Goal: Task Accomplishment & Management: Manage account settings

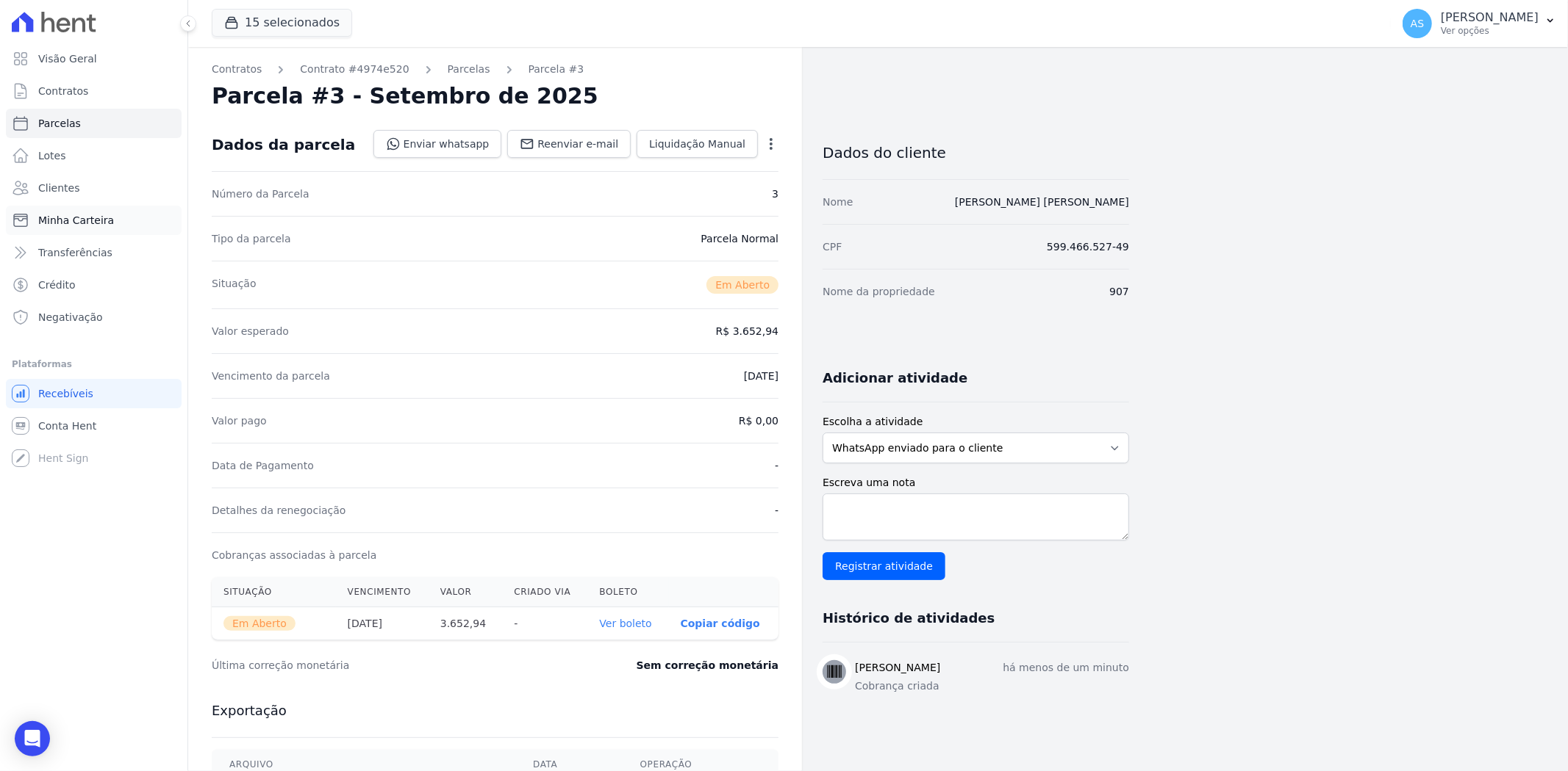
click at [47, 216] on span "Minha Carteira" at bounding box center [76, 220] width 76 height 15
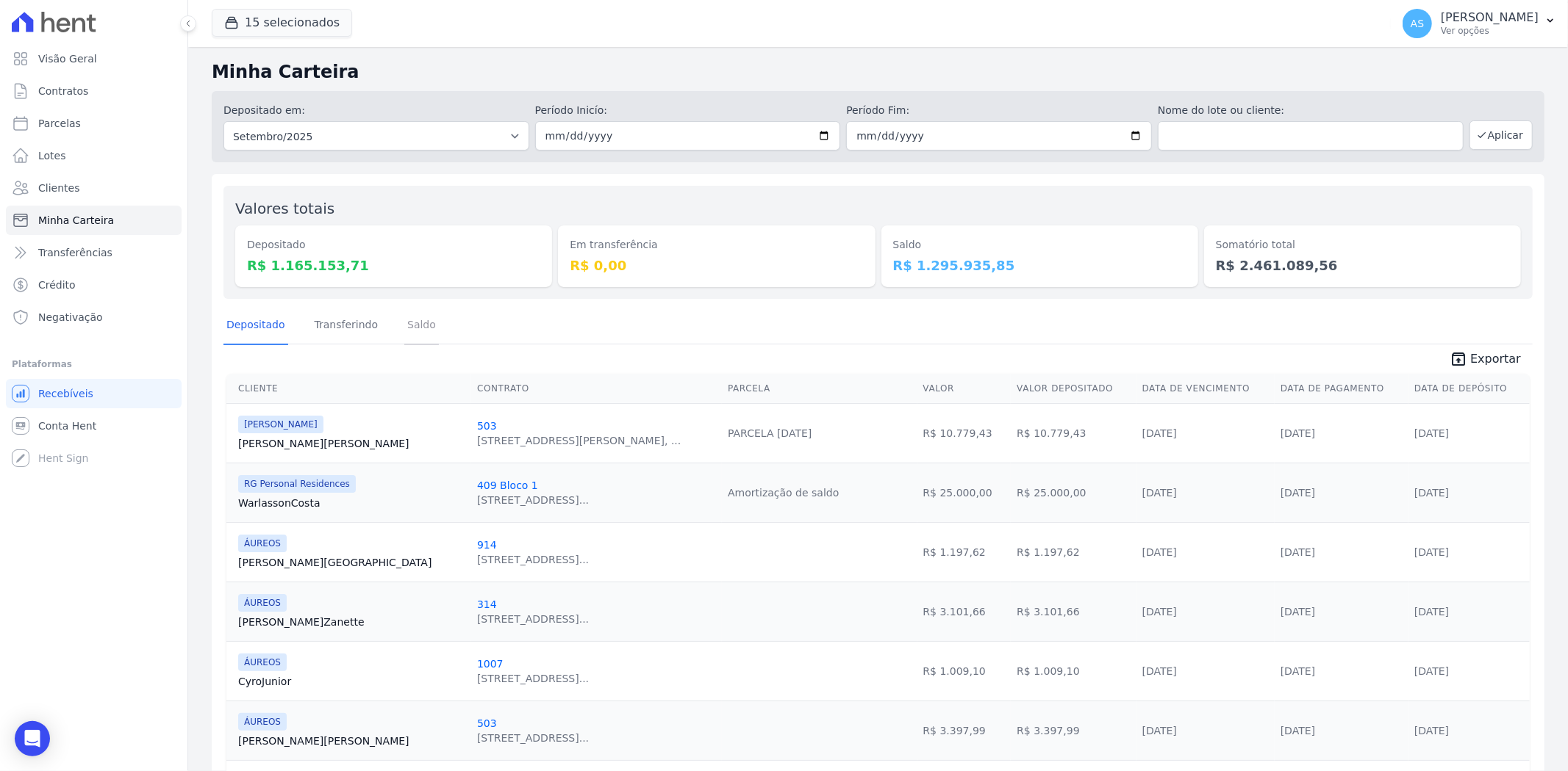
click at [404, 324] on link "Saldo" at bounding box center [421, 326] width 35 height 38
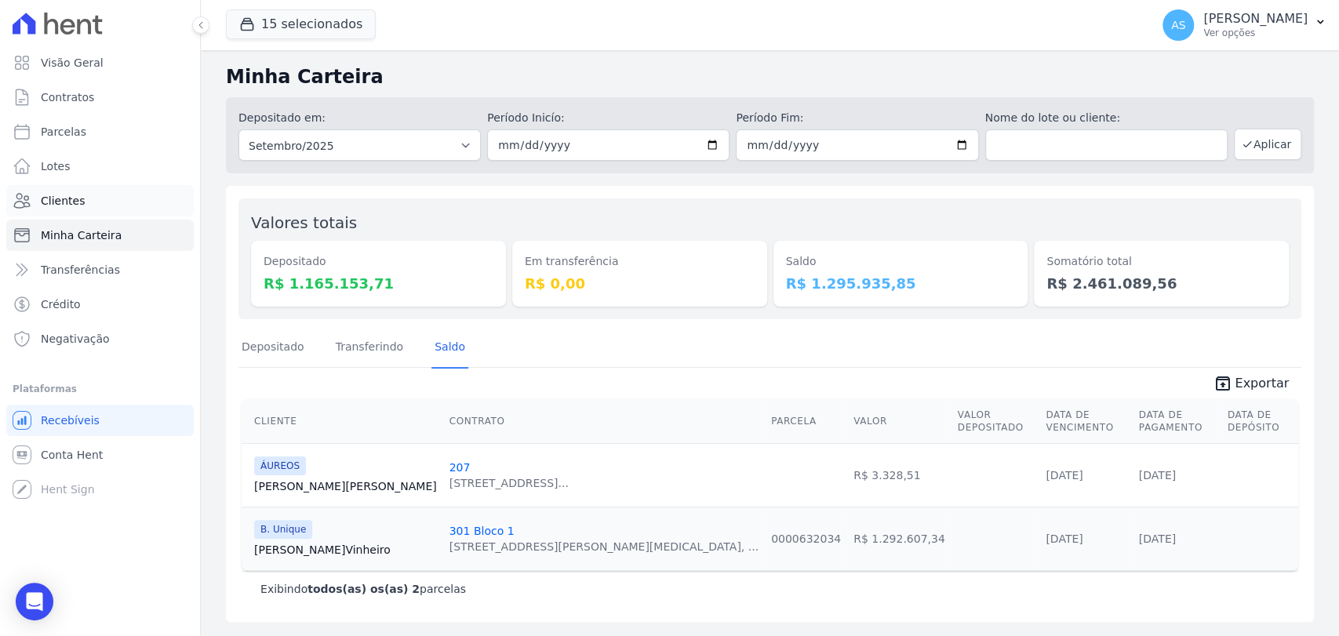
click at [60, 206] on span "Clientes" at bounding box center [63, 201] width 44 height 16
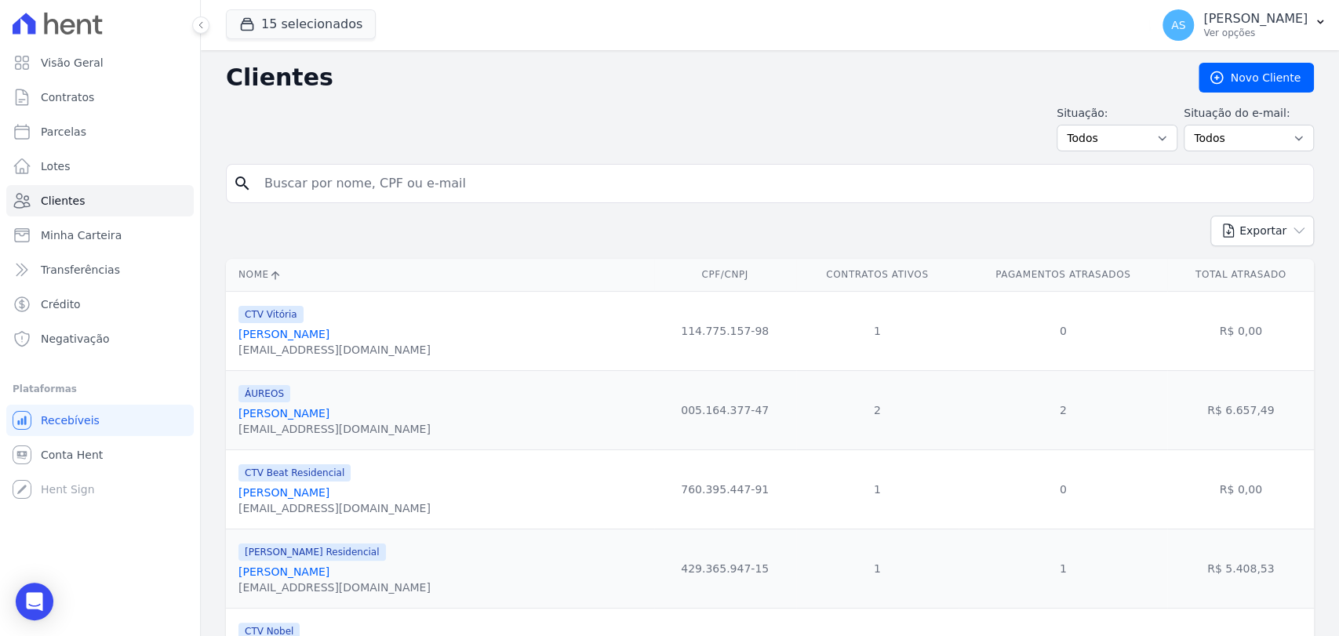
click at [303, 190] on input "search" at bounding box center [781, 183] width 1052 height 31
paste input "[PERSON_NAME]"
type input "[PERSON_NAME]"
click at [475, 188] on input "[PERSON_NAME]" at bounding box center [781, 183] width 1052 height 31
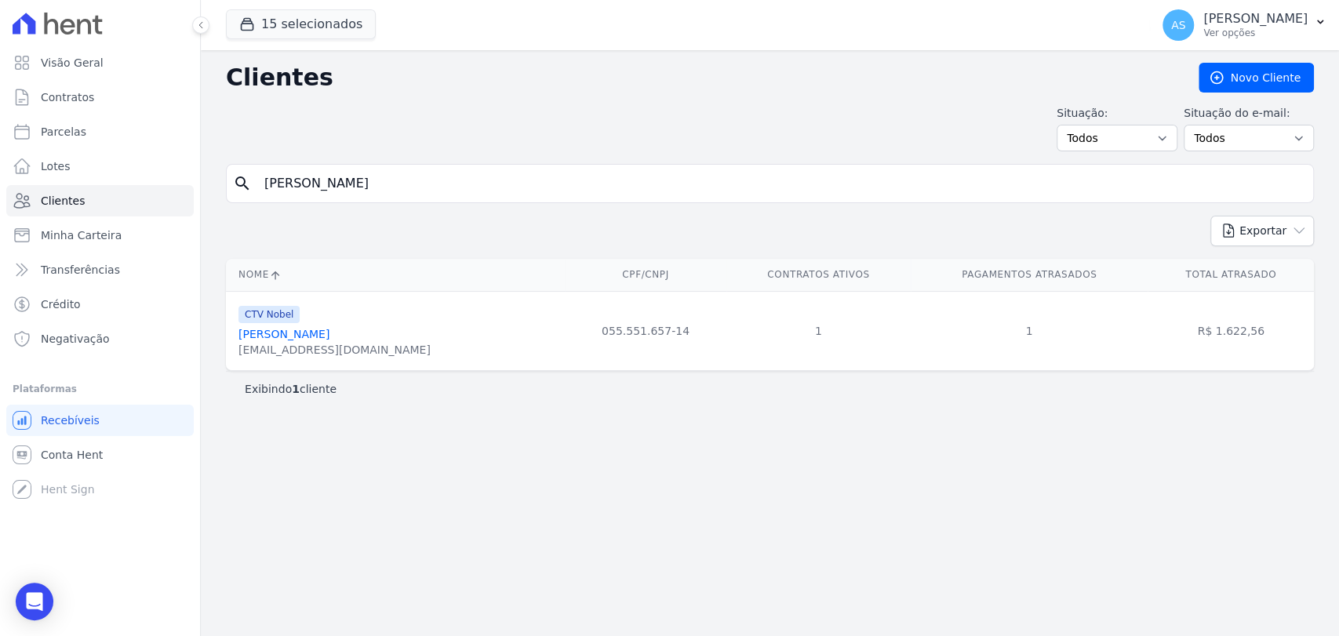
click at [275, 332] on link "[PERSON_NAME]" at bounding box center [283, 334] width 91 height 13
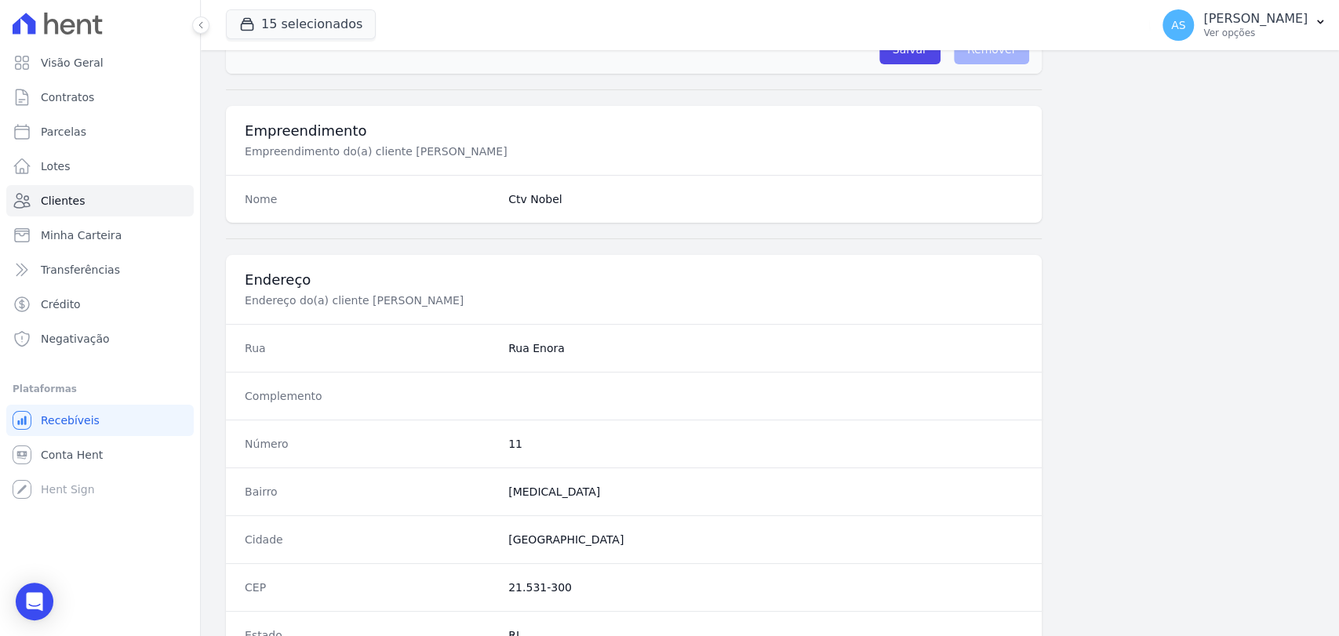
scroll to position [828, 0]
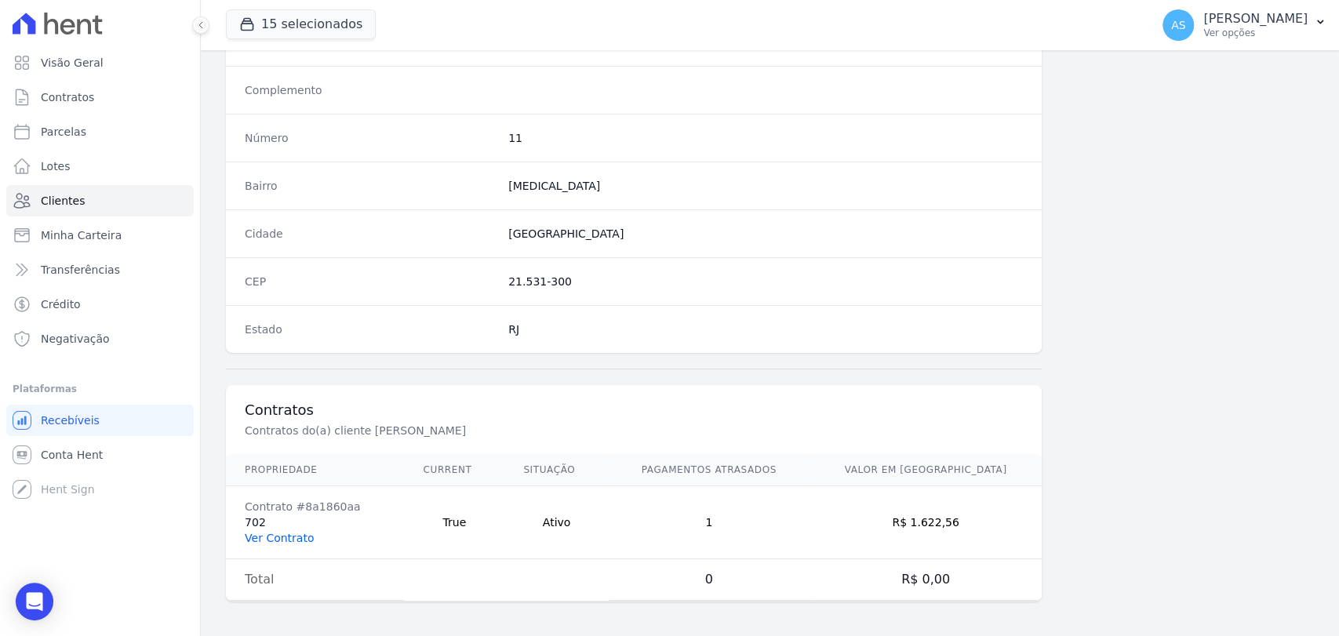
click at [274, 534] on link "Ver Contrato" at bounding box center [279, 538] width 69 height 13
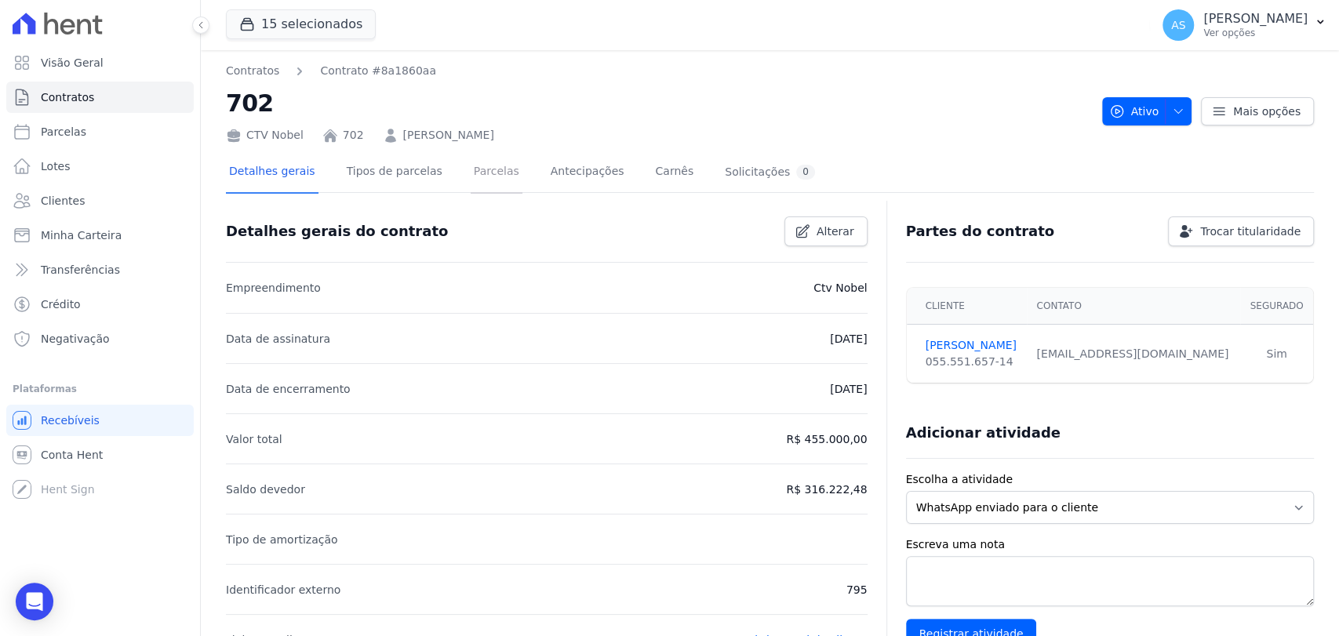
click at [472, 174] on link "Parcelas" at bounding box center [497, 173] width 52 height 42
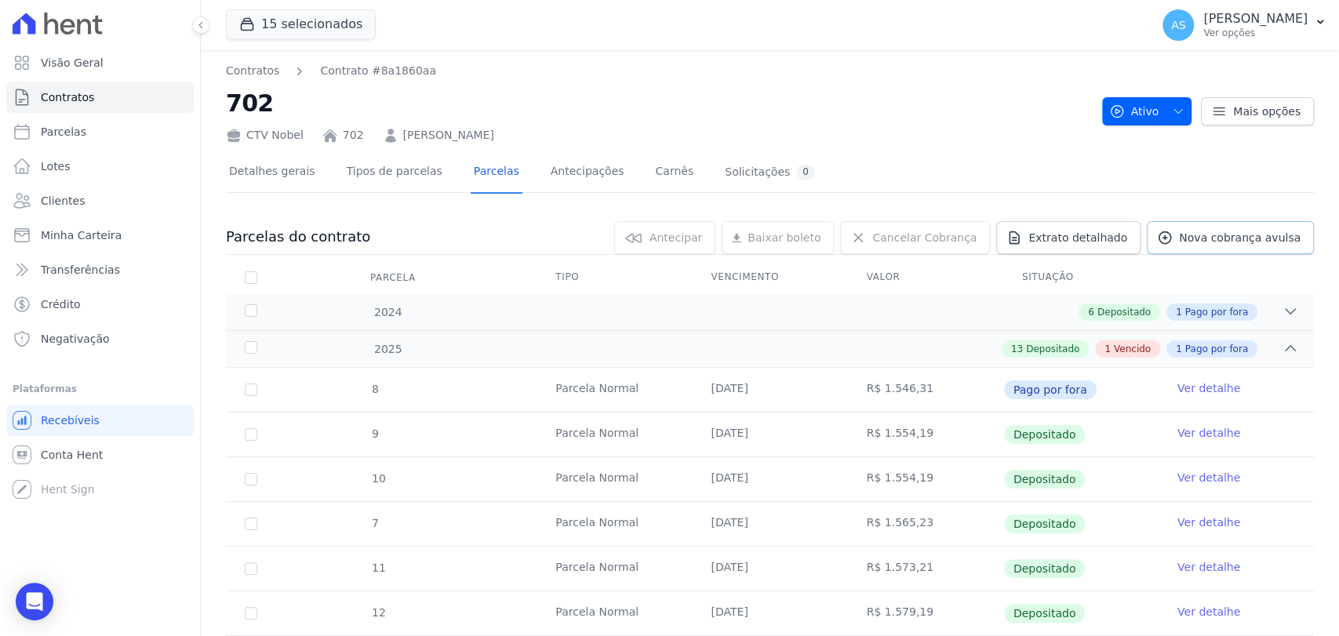
click at [1214, 240] on span "Nova cobrança avulsa" at bounding box center [1240, 238] width 122 height 16
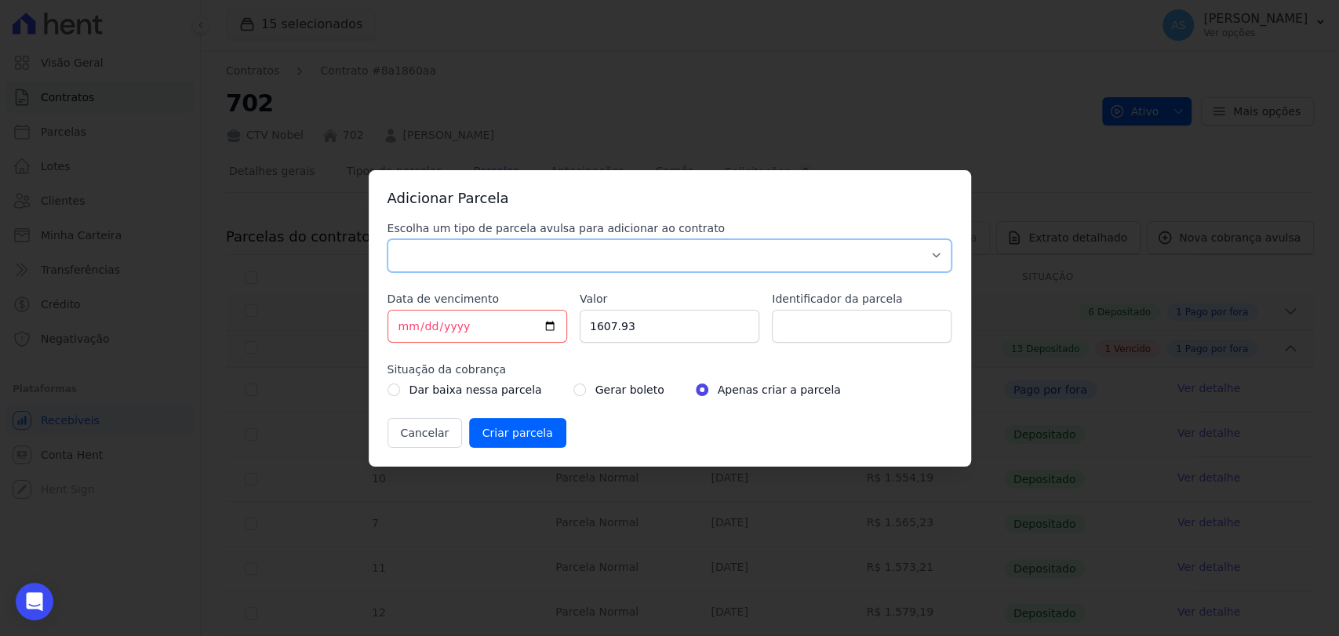
click at [442, 260] on select "Parcela Normal Sinal Caução Intercalada Chaves Pré Chaves Pós Chaves Taxas Quit…" at bounding box center [669, 255] width 565 height 33
select select "advance"
click at [387, 239] on select "Parcela Normal Sinal Caução Intercalada Chaves Pré Chaves Pós Chaves Taxas Quit…" at bounding box center [669, 255] width 565 height 33
click at [543, 321] on input "[DATE]" at bounding box center [477, 326] width 180 height 33
type input "2025-09-19"
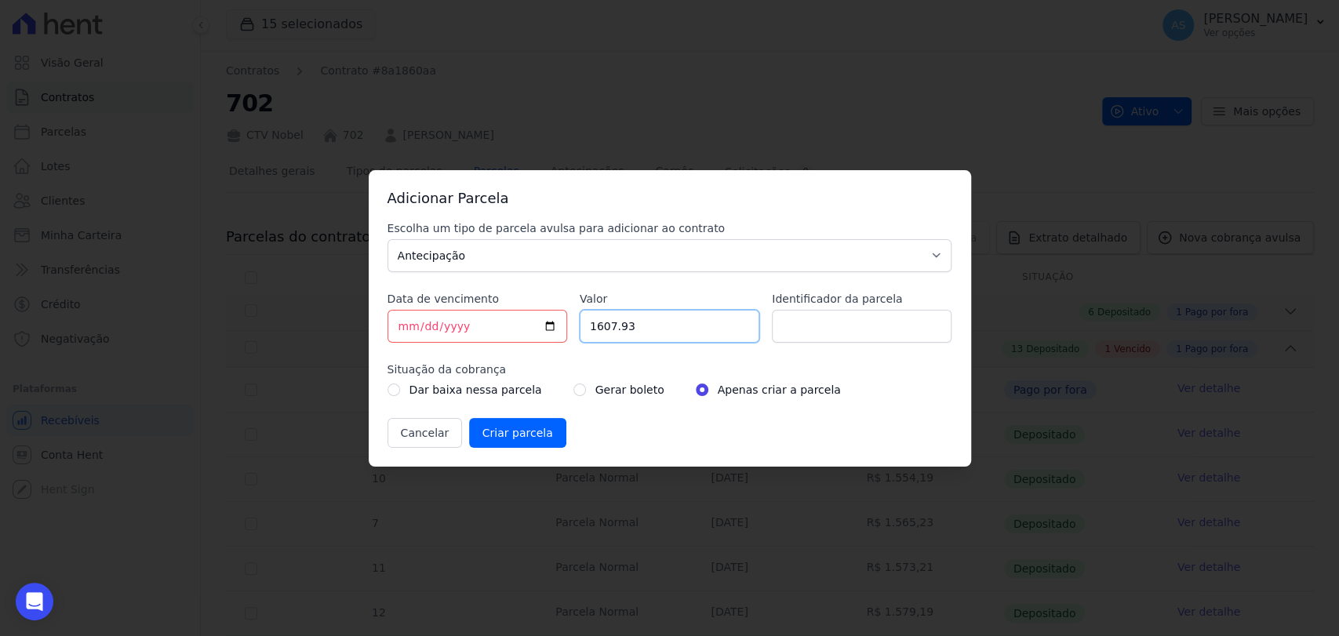
drag, startPoint x: 652, startPoint y: 332, endPoint x: 592, endPoint y: 332, distance: 59.6
click at [592, 332] on input "1607.93" at bounding box center [670, 326] width 180 height 33
type input "10000.00"
type input "Amortização de saldo"
click at [573, 391] on input "radio" at bounding box center [579, 389] width 13 height 13
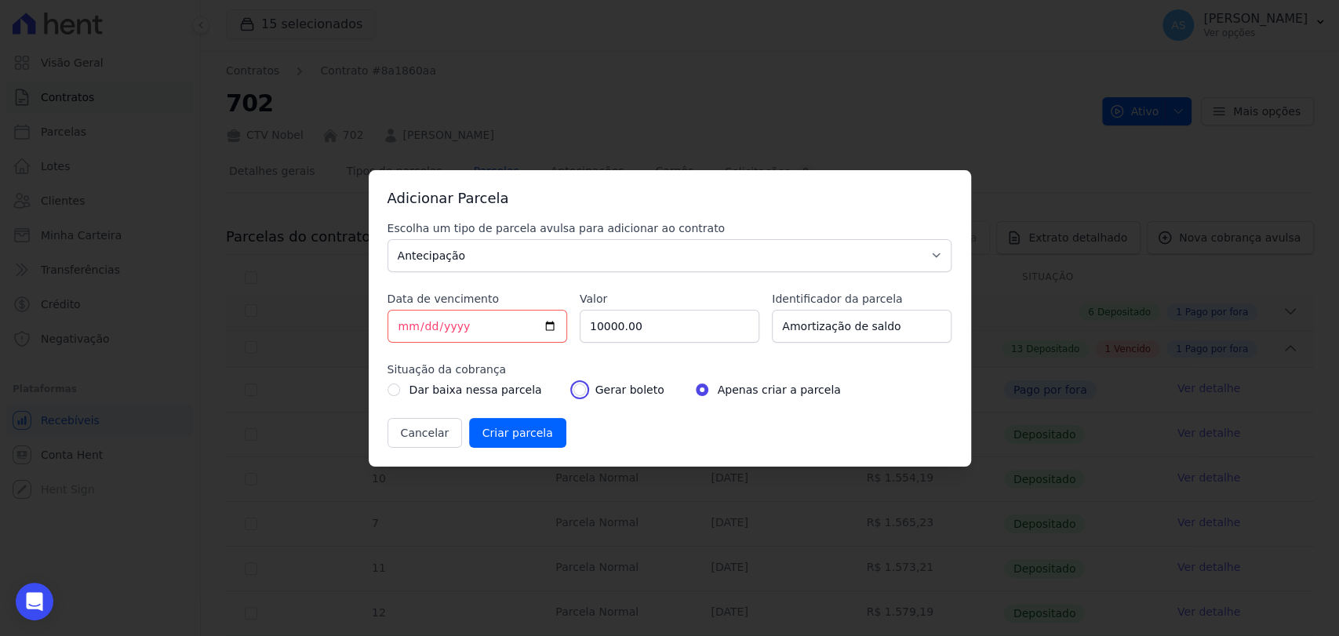
radio input "true"
click at [515, 433] on input "Criar parcela" at bounding box center [517, 433] width 97 height 30
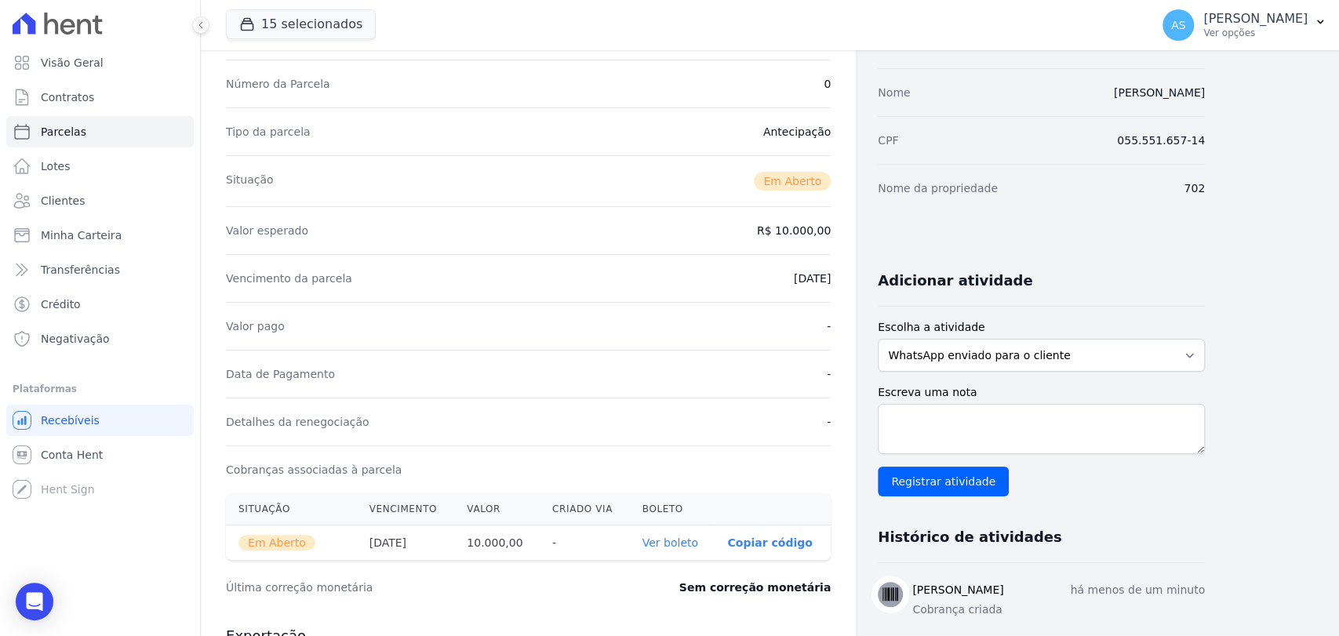
scroll to position [348, 0]
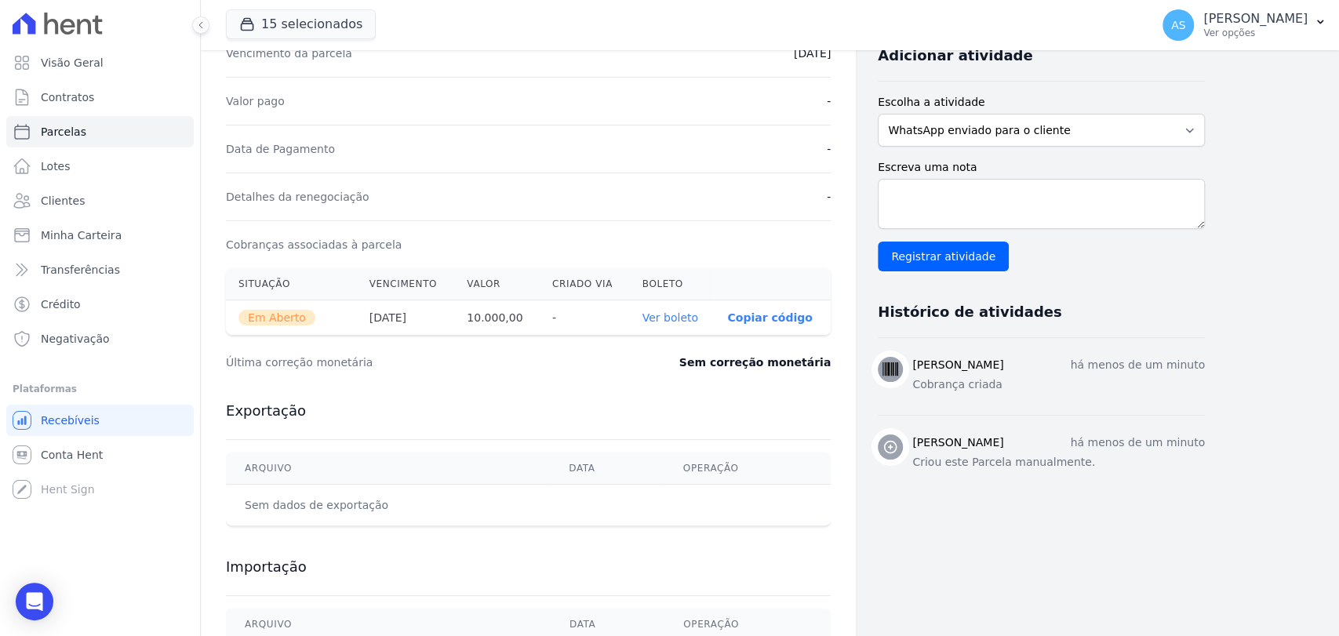
click at [662, 314] on link "Ver boleto" at bounding box center [670, 317] width 56 height 13
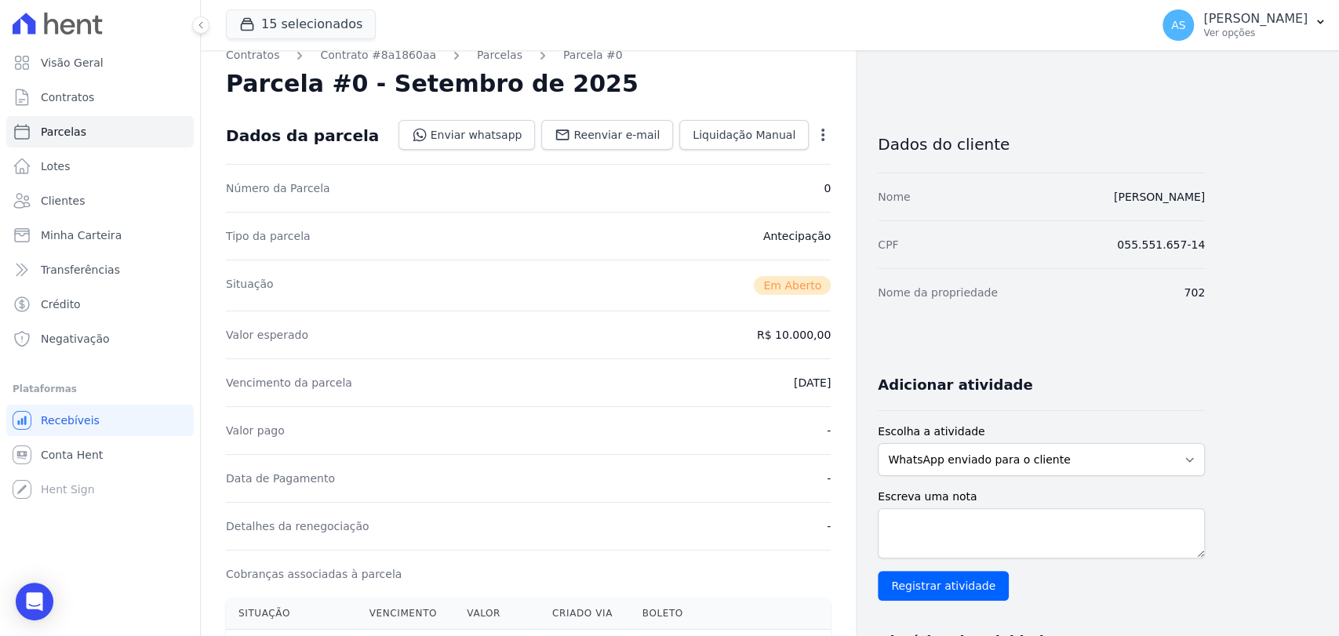
scroll to position [0, 0]
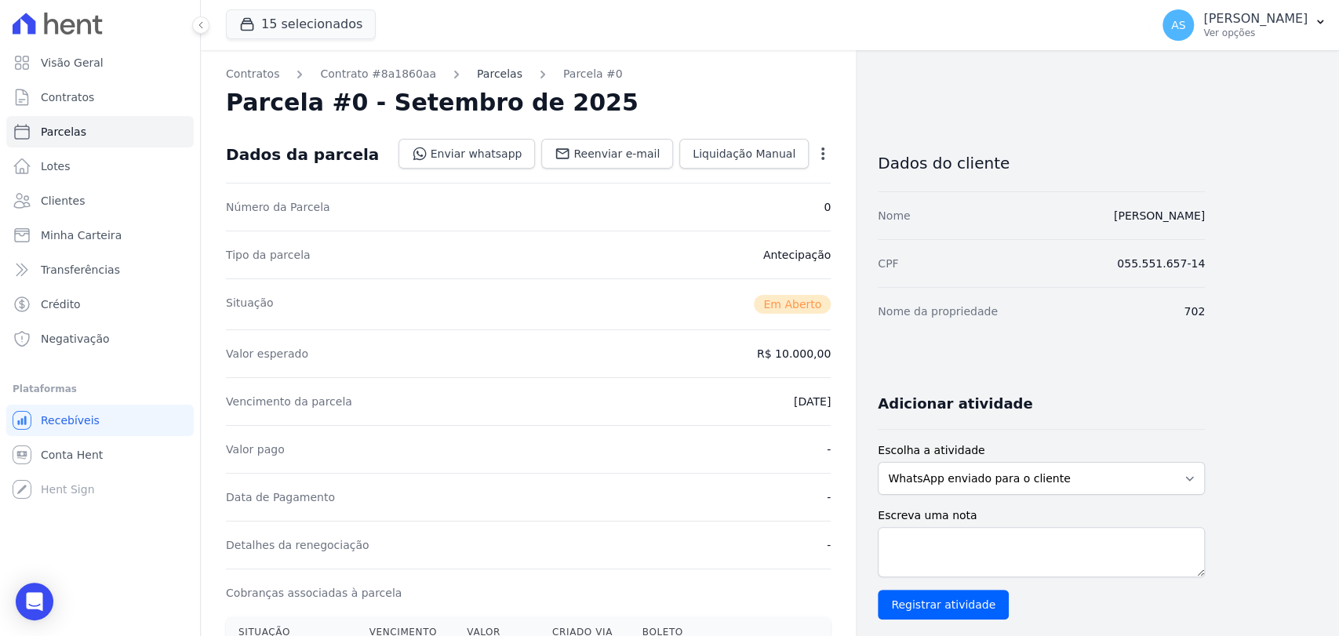
click at [477, 74] on link "Parcelas" at bounding box center [499, 74] width 45 height 16
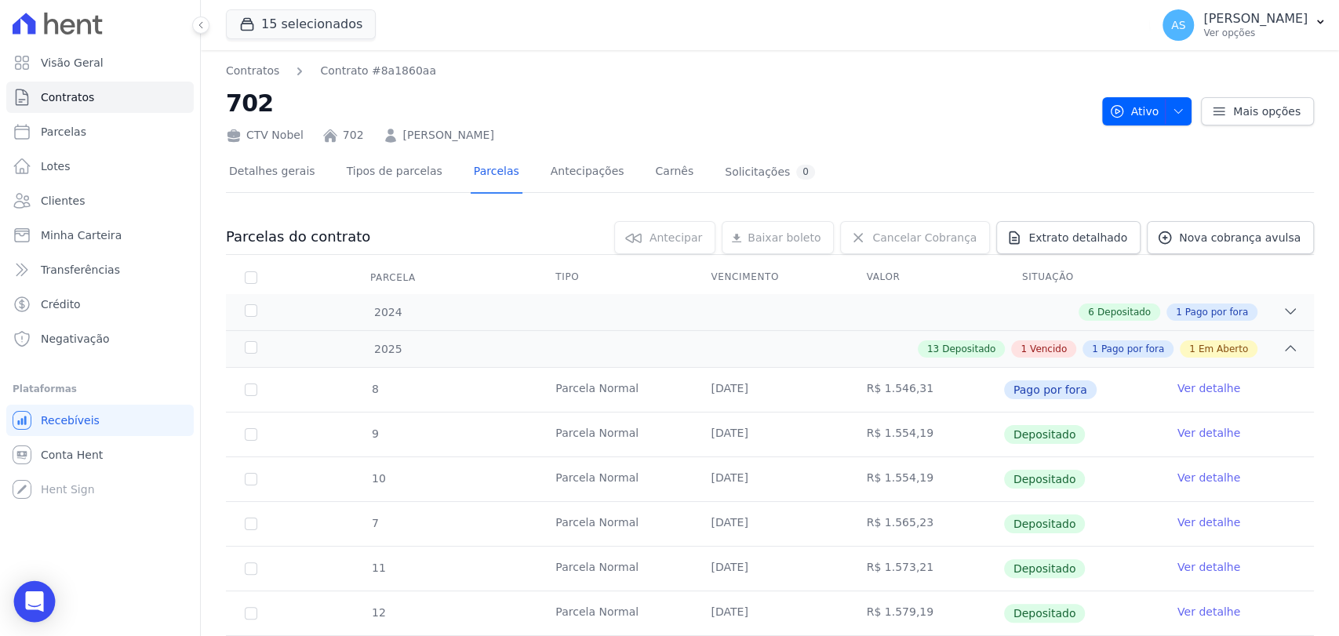
click at [35, 611] on div "Open Intercom Messenger" at bounding box center [35, 602] width 42 height 42
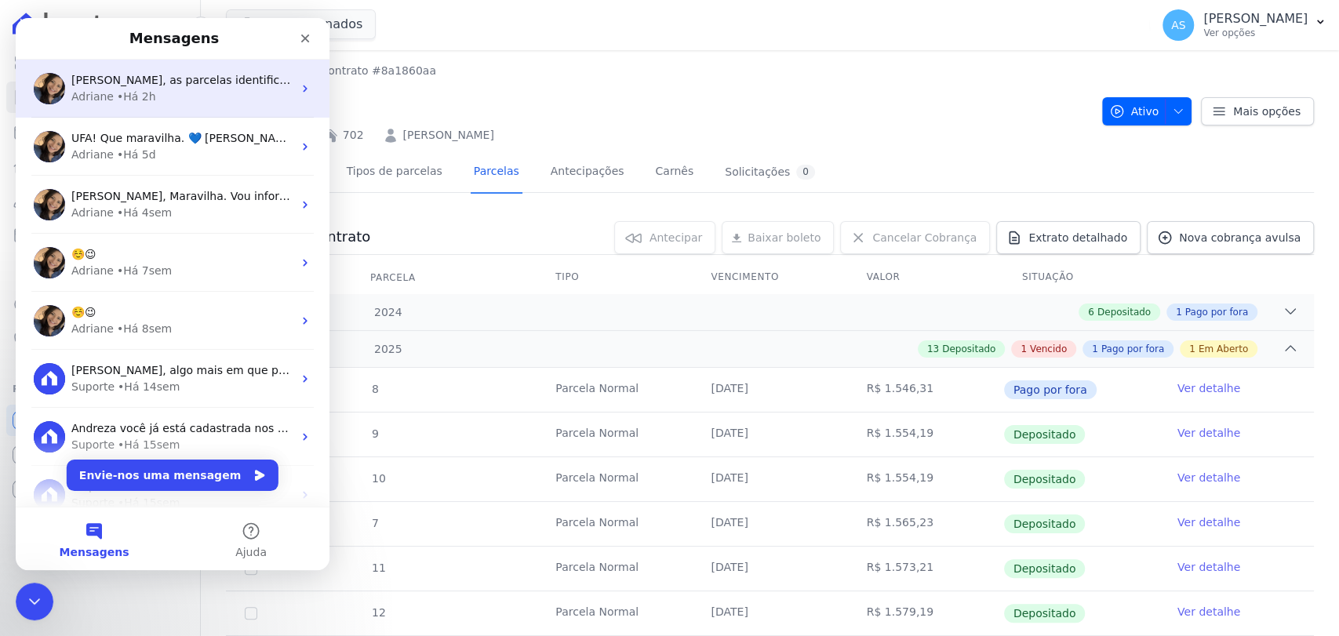
click at [149, 99] on div "Adriane • Há 2h" at bounding box center [181, 97] width 221 height 16
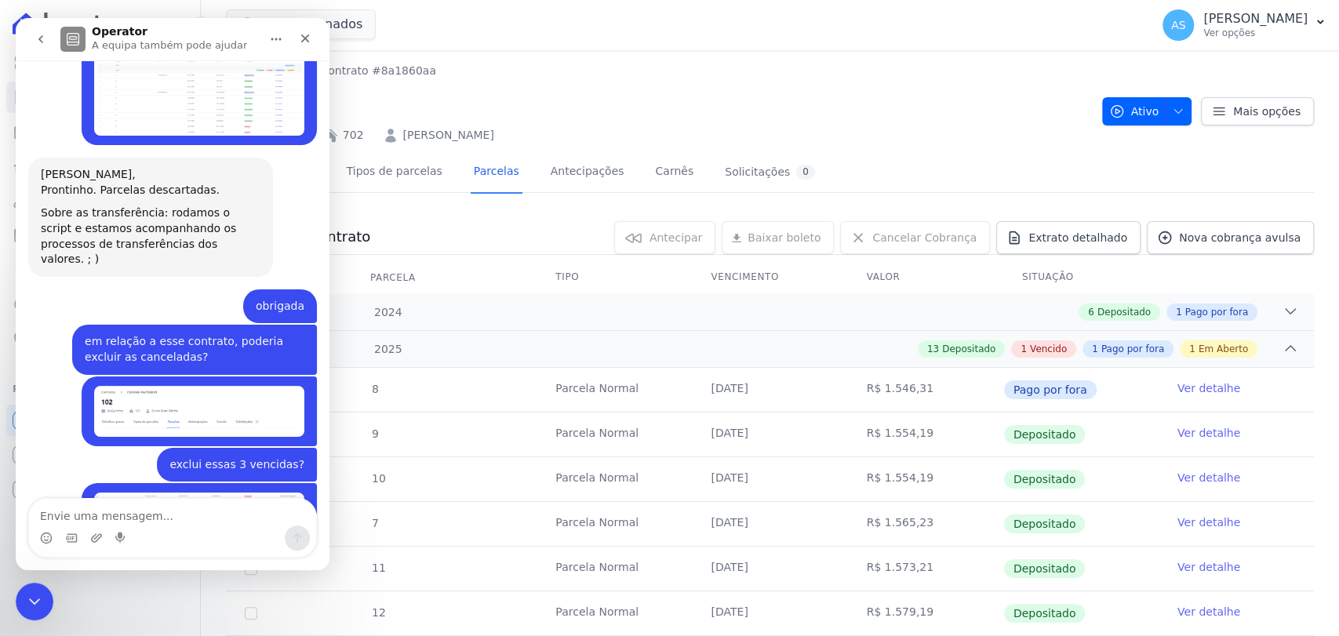
scroll to position [14864, 0]
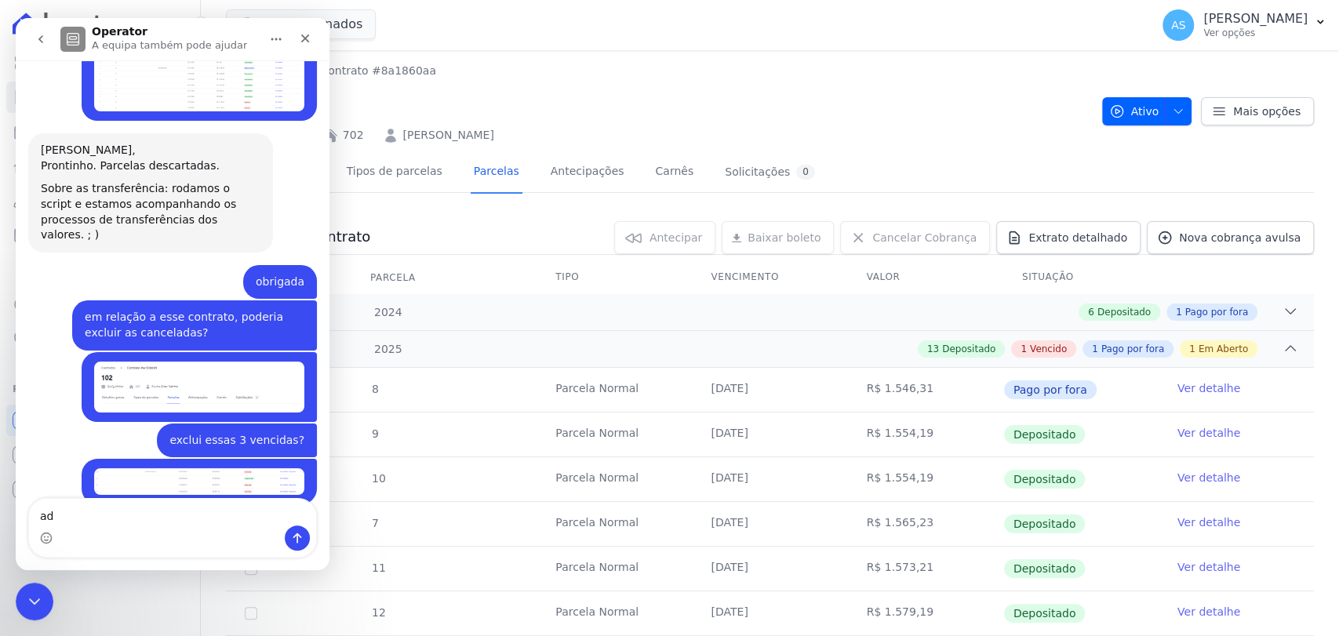
type textarea "a"
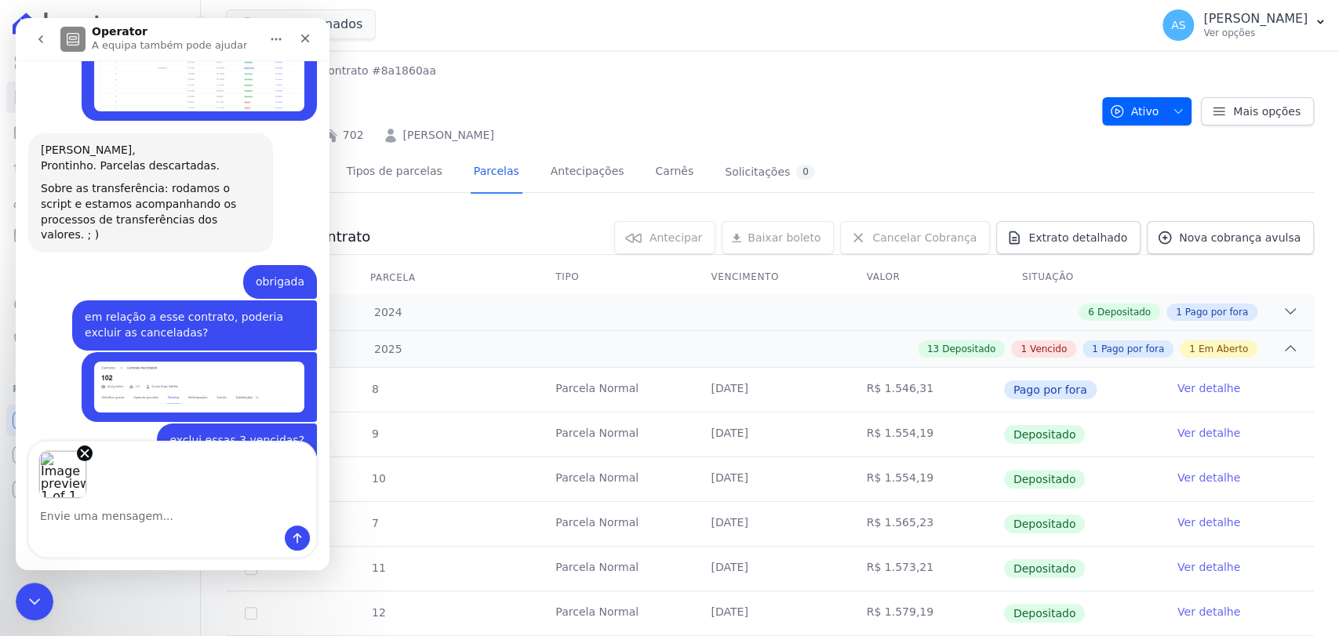
click at [62, 519] on textarea "Envie uma mensagem..." at bounding box center [172, 512] width 287 height 27
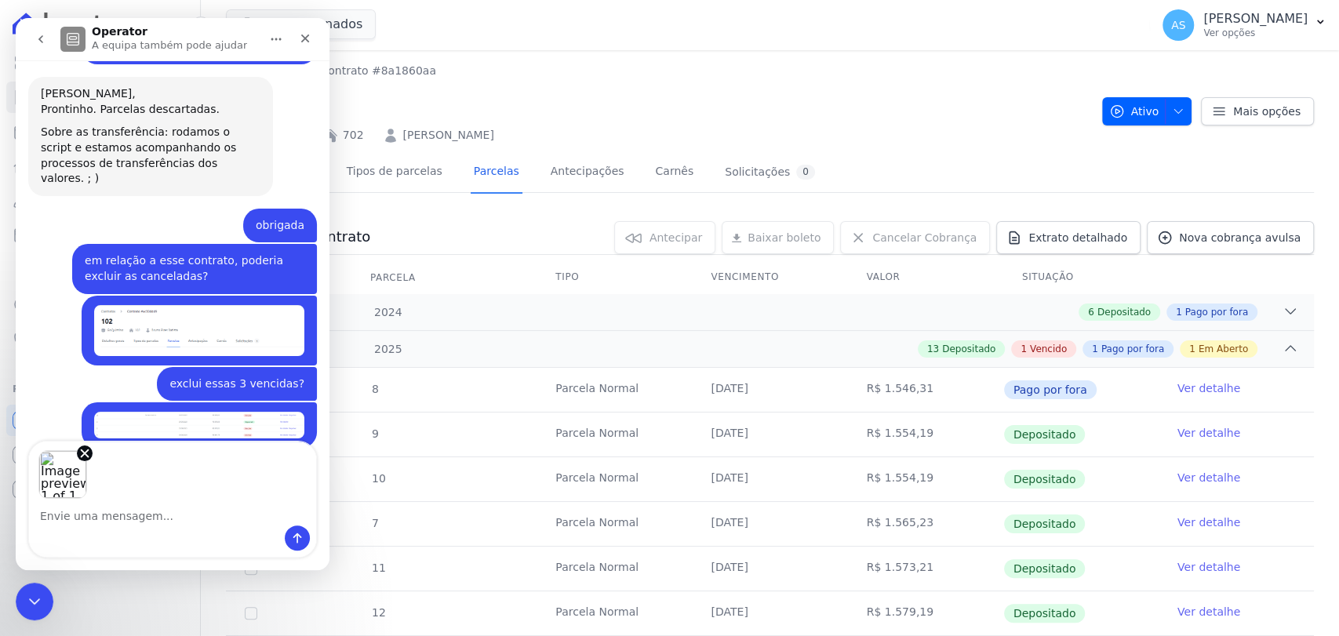
scroll to position [14922, 0]
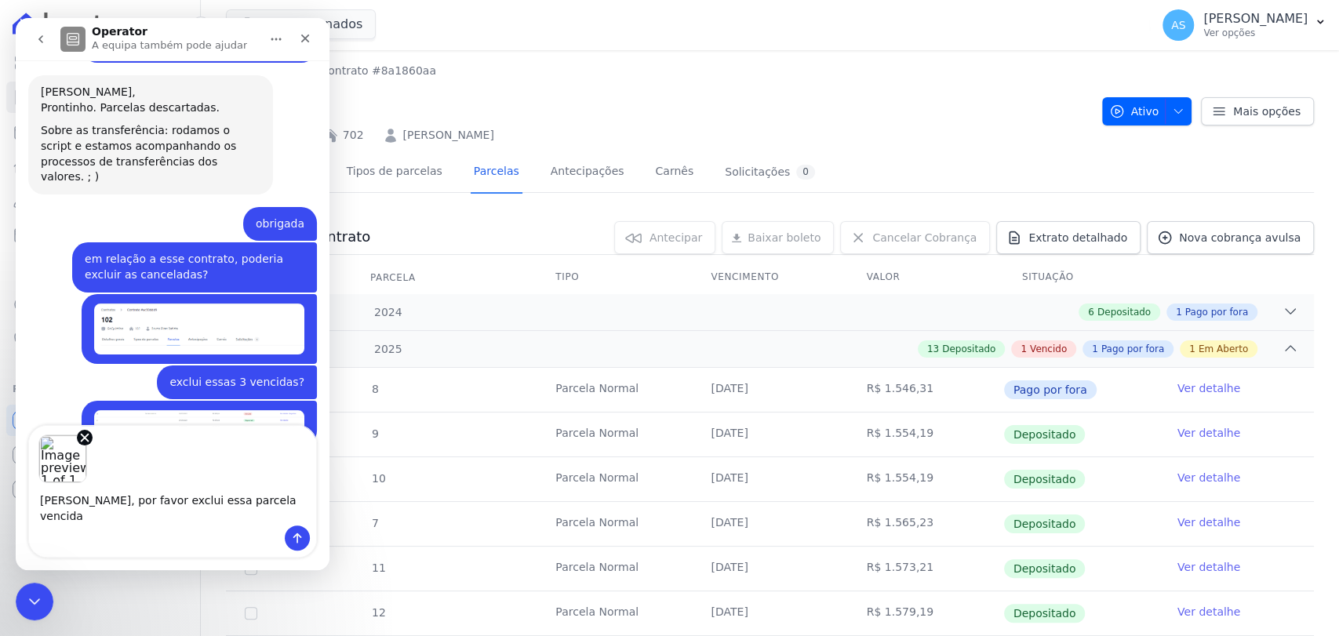
type textarea "adriane, por favor exclui essa parcela vencida?"
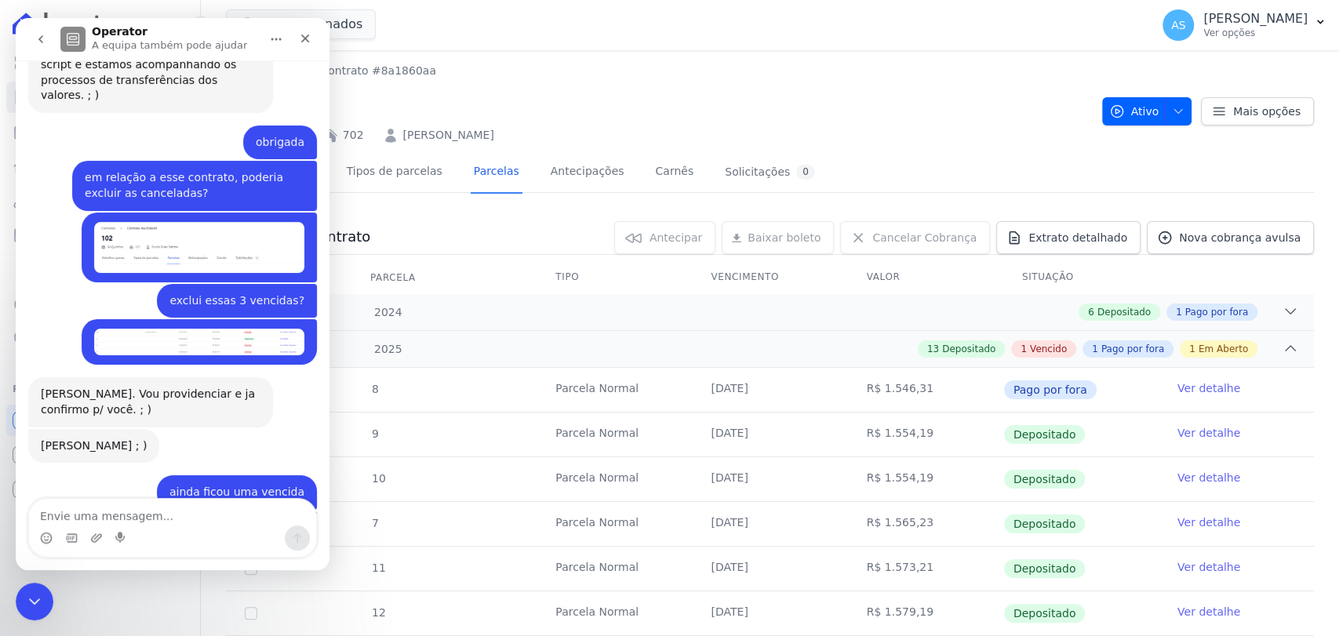
scroll to position [15009, 0]
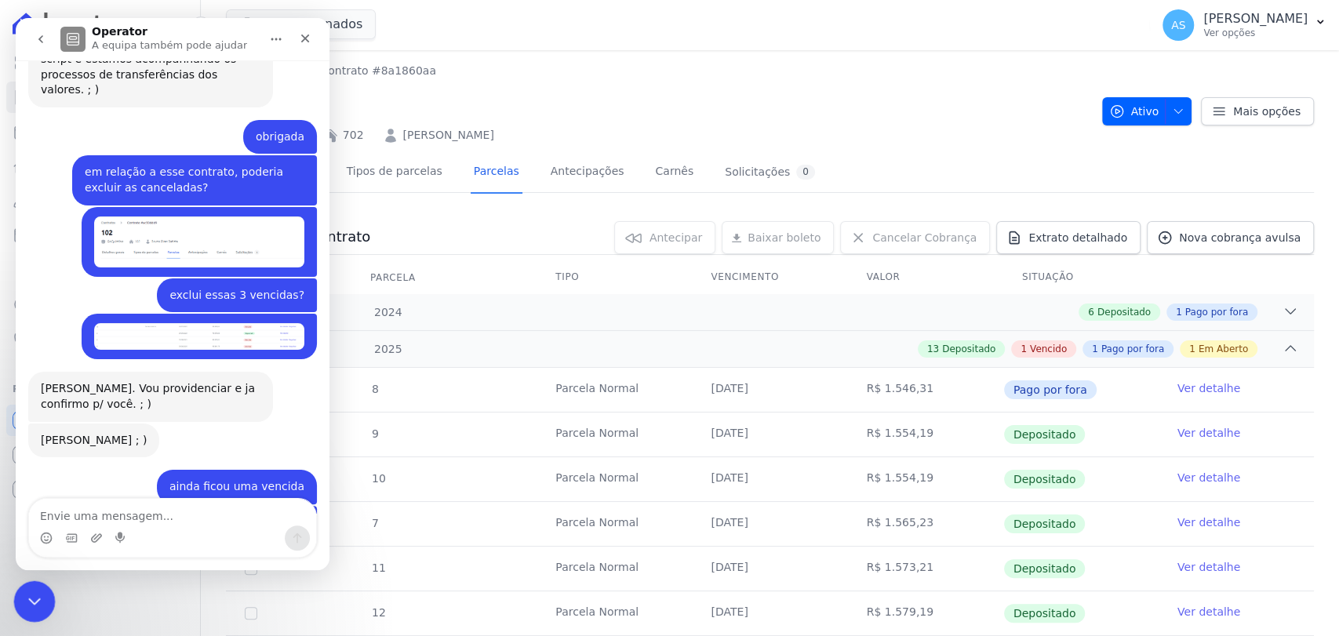
click at [28, 596] on icon "Fechar mensagem da Intercom" at bounding box center [32, 599] width 19 height 19
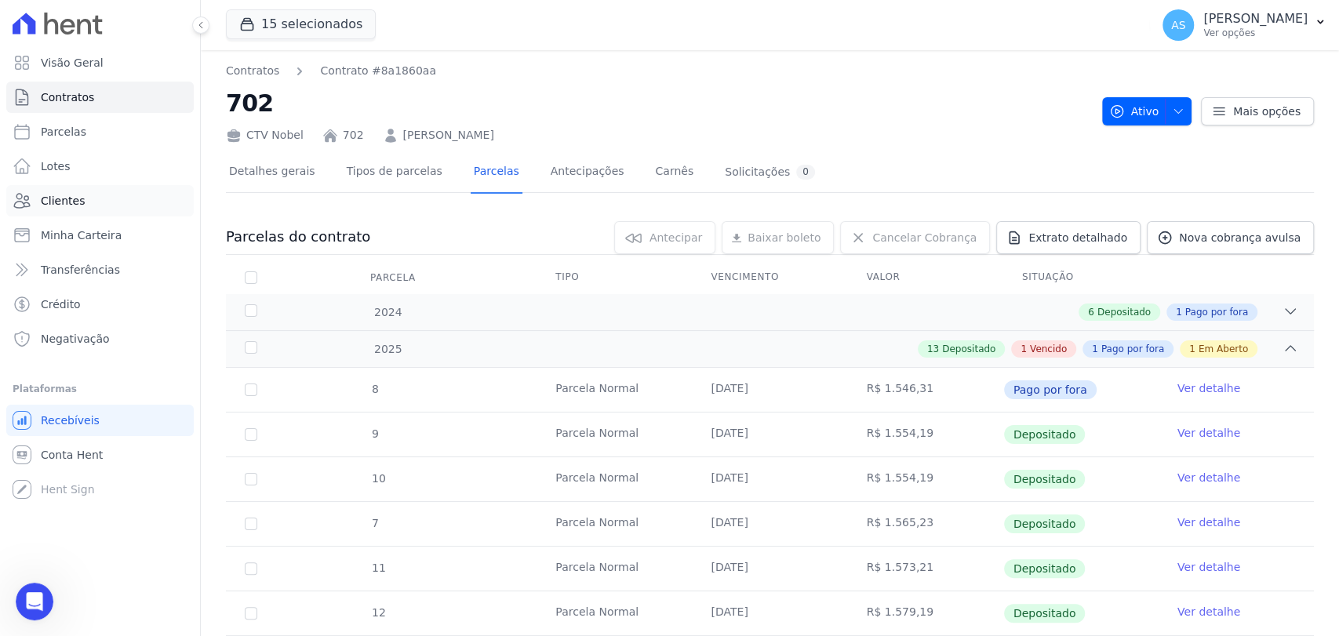
click at [63, 205] on span "Clientes" at bounding box center [63, 201] width 44 height 16
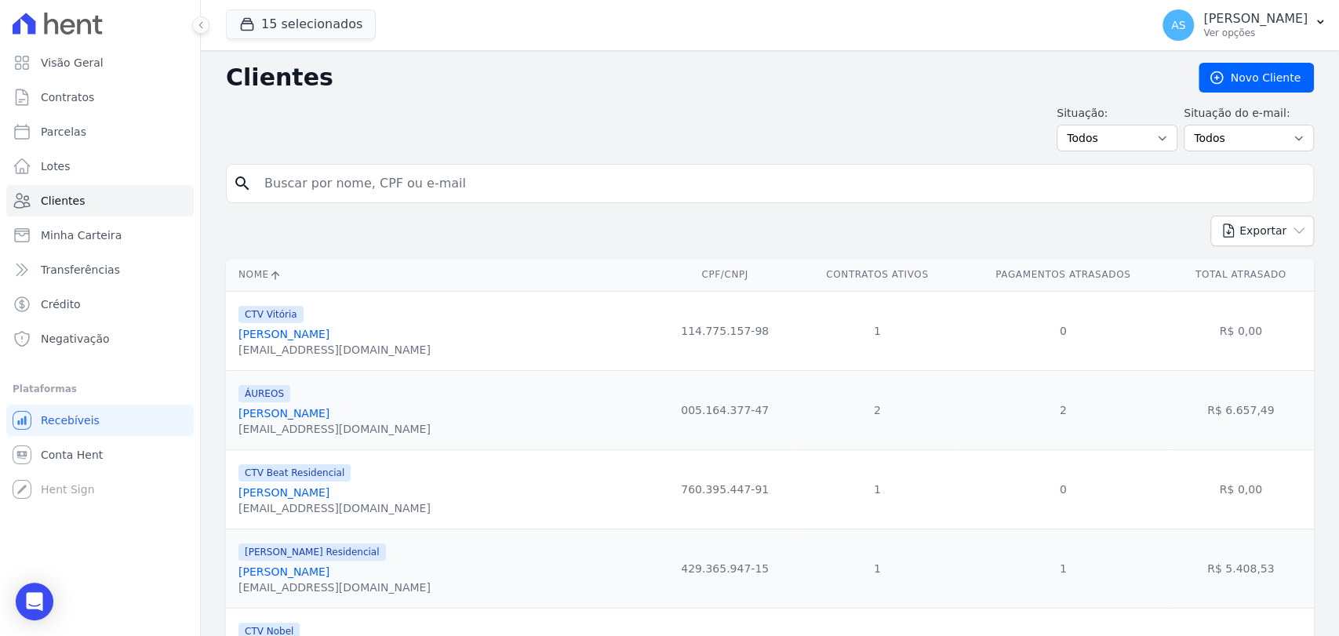
click at [320, 185] on input "search" at bounding box center [781, 183] width 1052 height 31
type input "fabricio jose"
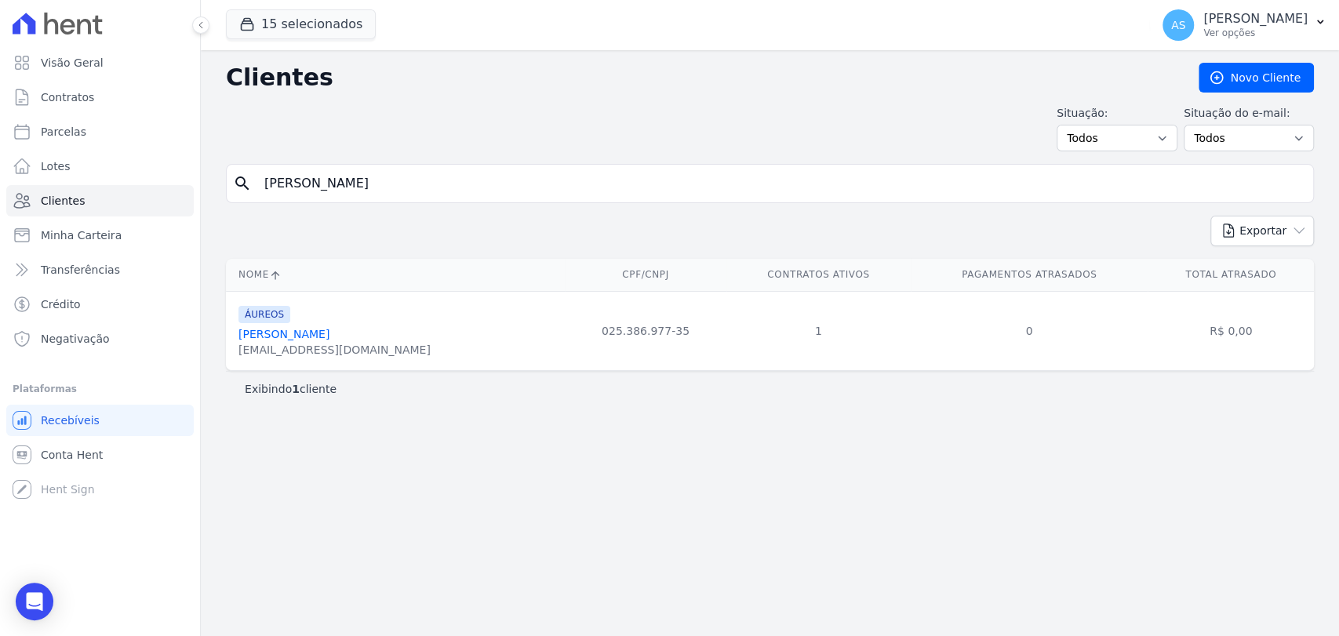
click at [307, 331] on link "Fabrício José Nascimento Azevedo" at bounding box center [283, 334] width 91 height 13
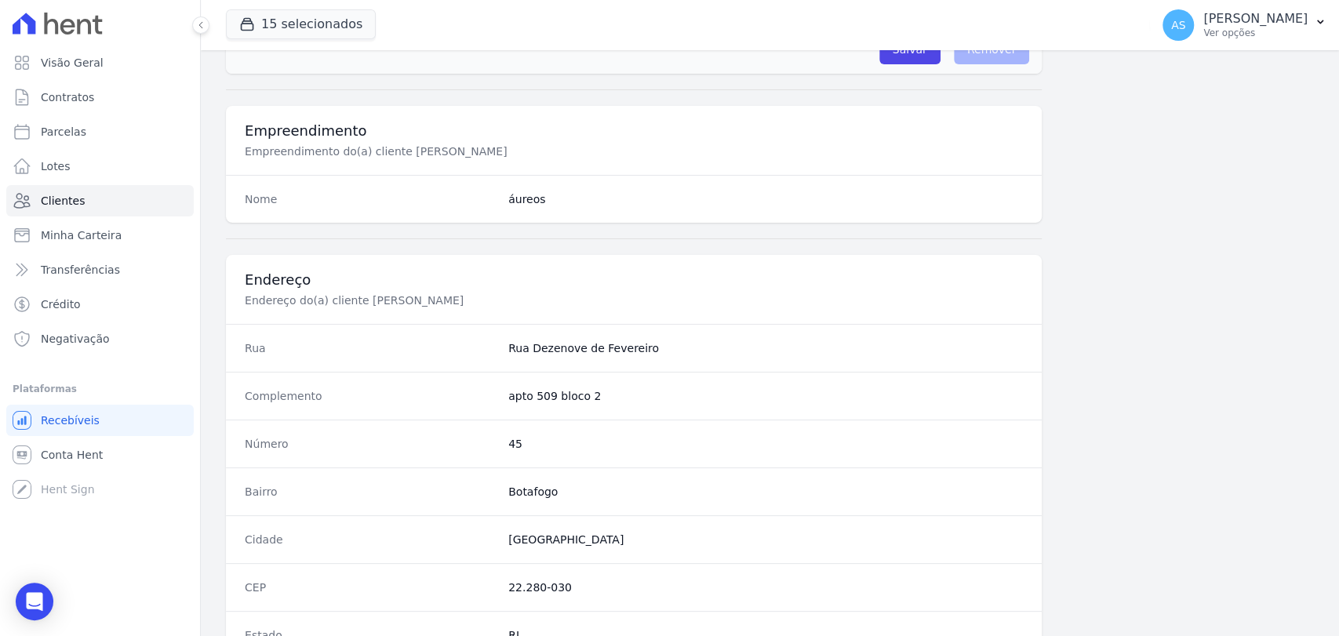
scroll to position [828, 0]
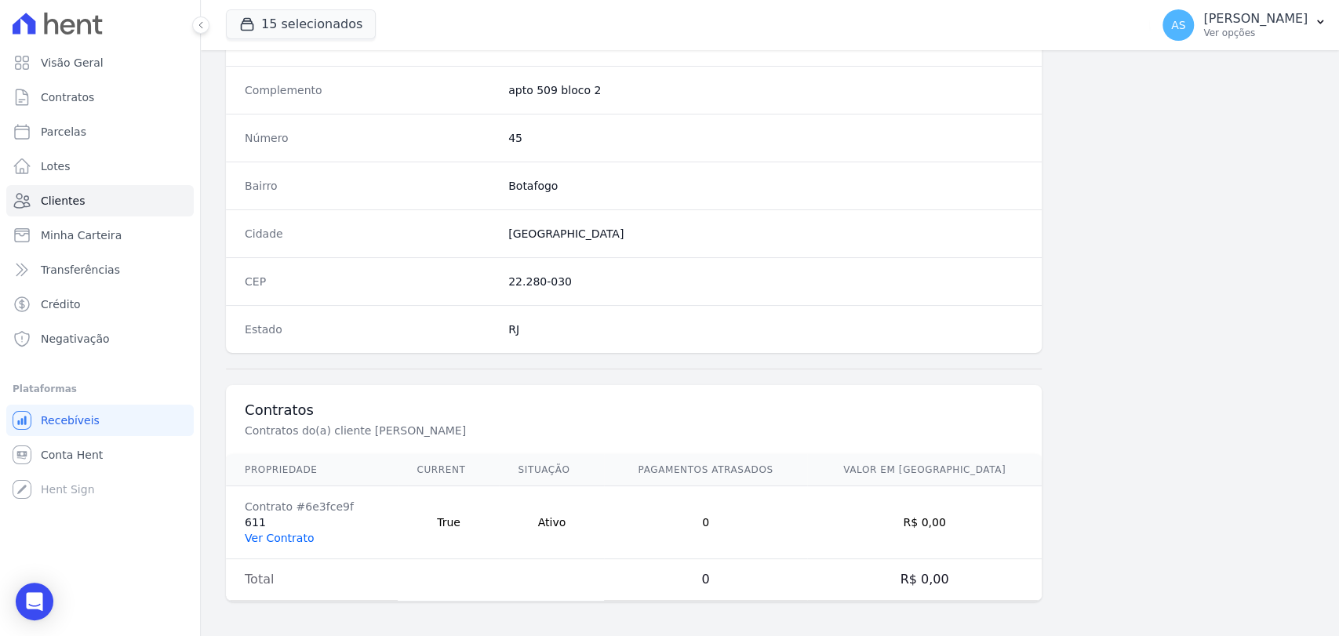
click at [269, 534] on link "Ver Contrato" at bounding box center [279, 538] width 69 height 13
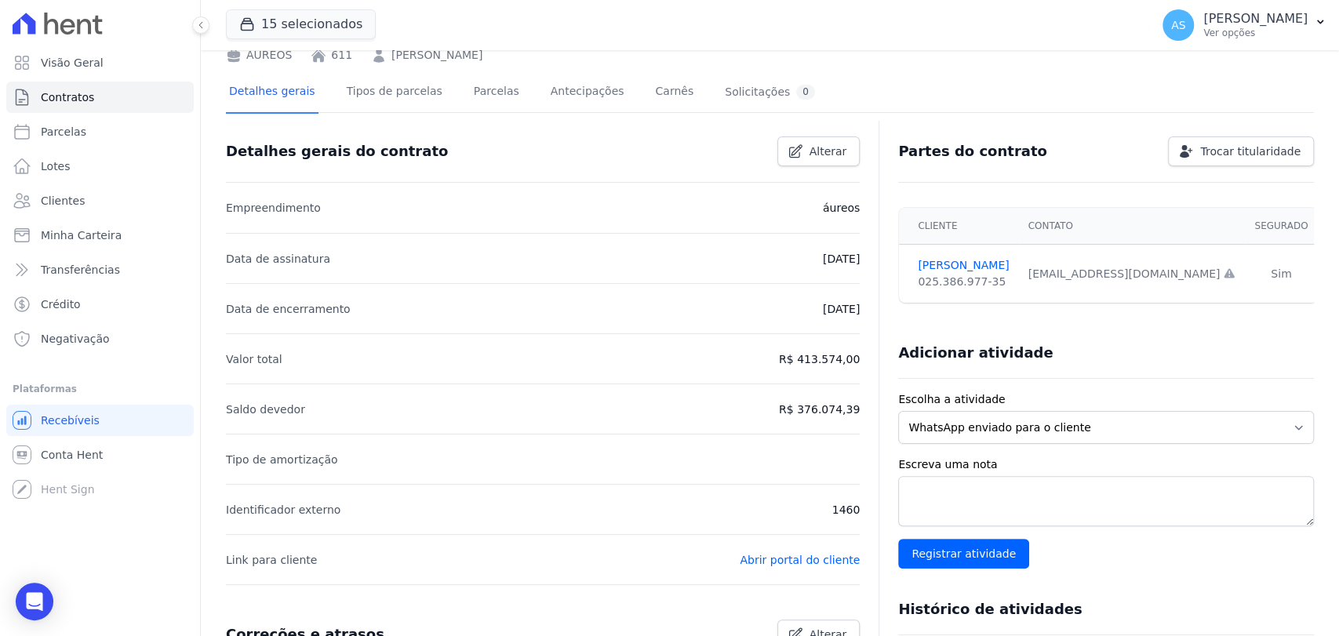
scroll to position [174, 0]
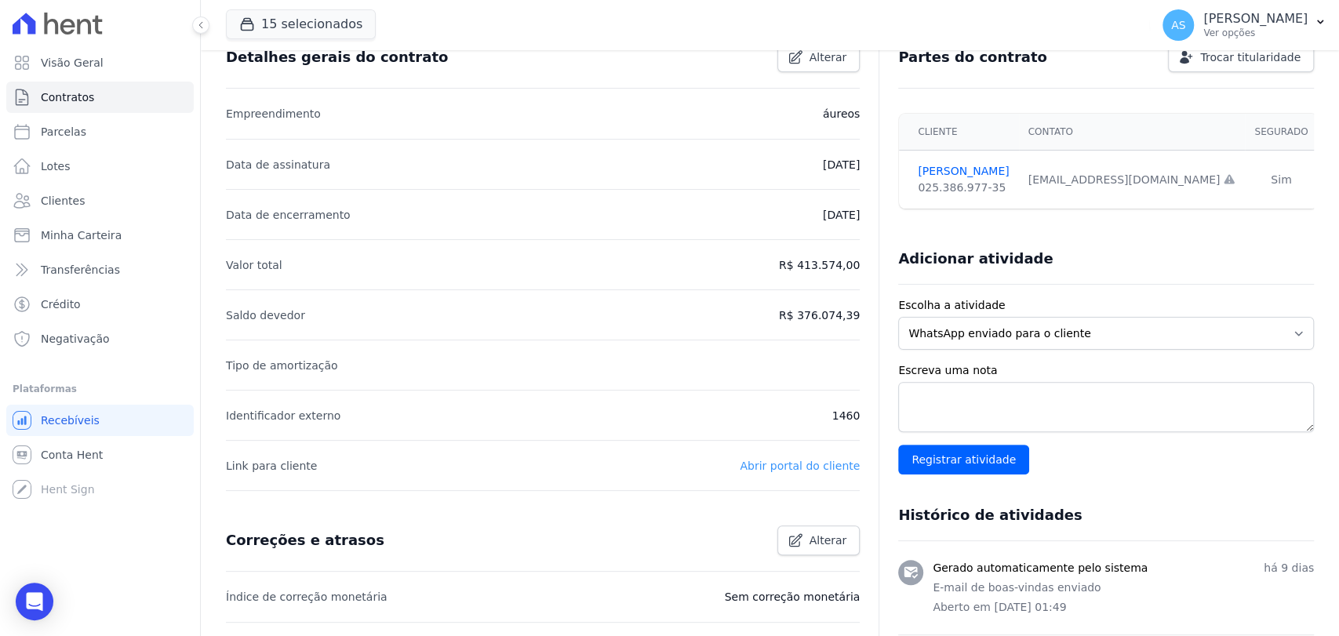
click at [805, 461] on link "Abrir portal do cliente" at bounding box center [799, 466] width 120 height 13
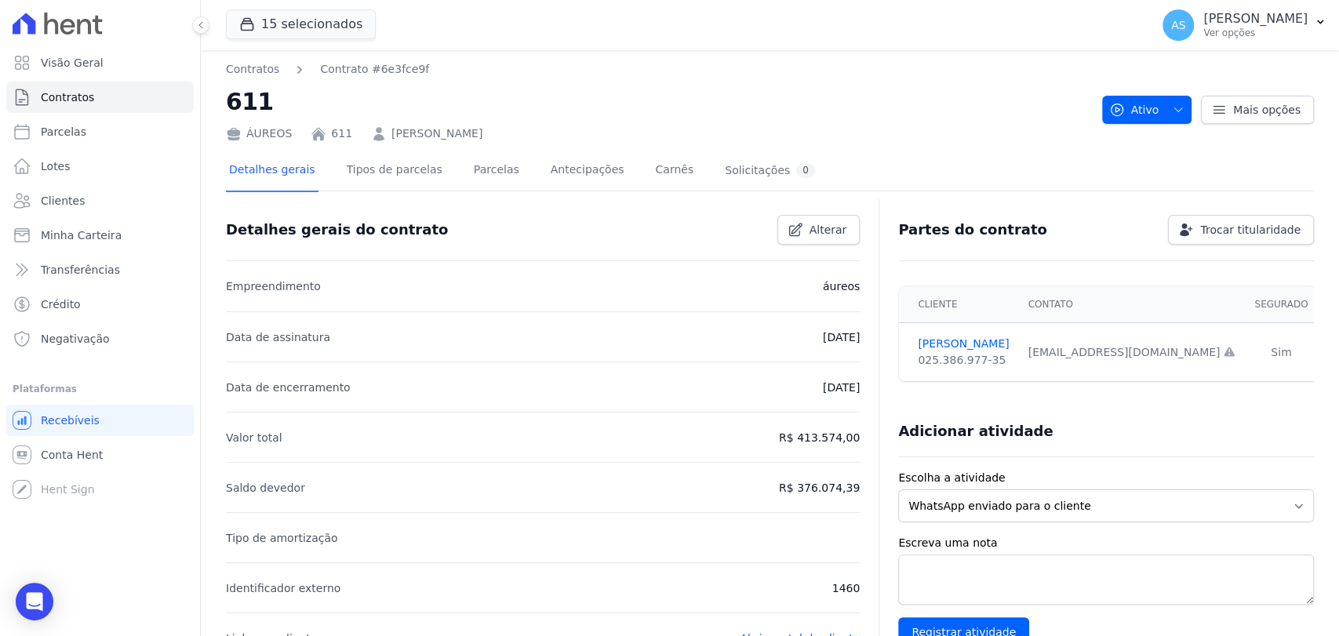
scroll to position [0, 0]
click at [472, 165] on link "Parcelas" at bounding box center [497, 173] width 52 height 42
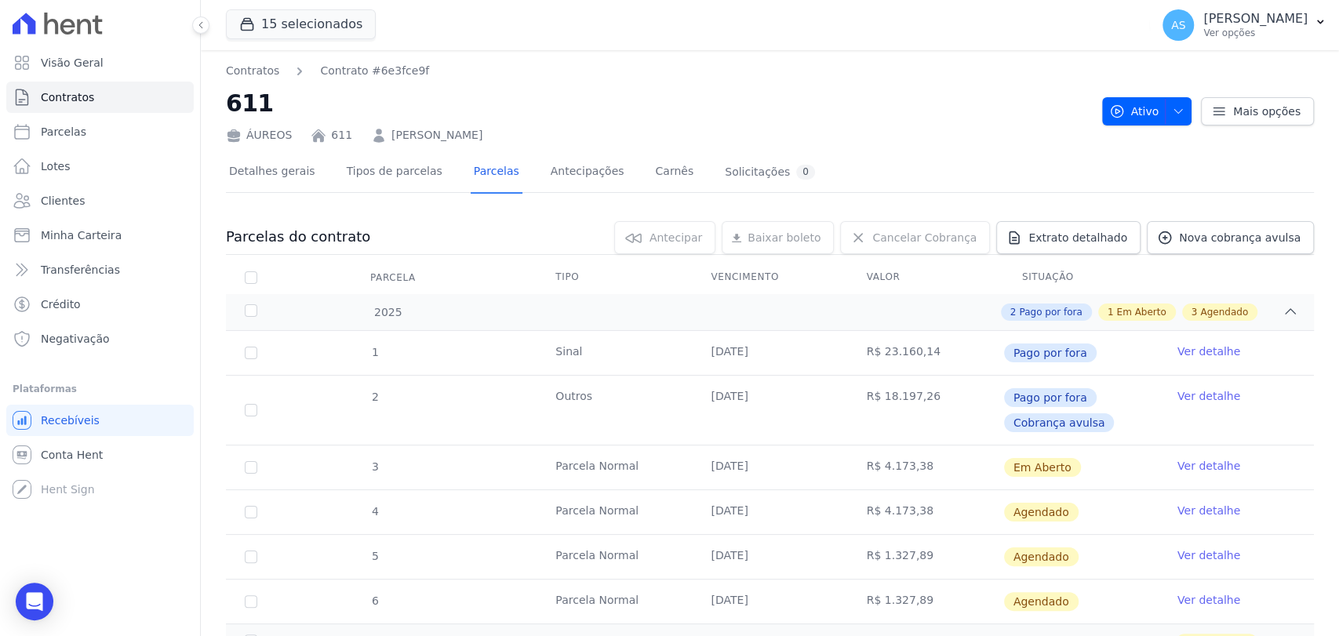
click at [1184, 463] on link "Ver detalhe" at bounding box center [1208, 466] width 63 height 16
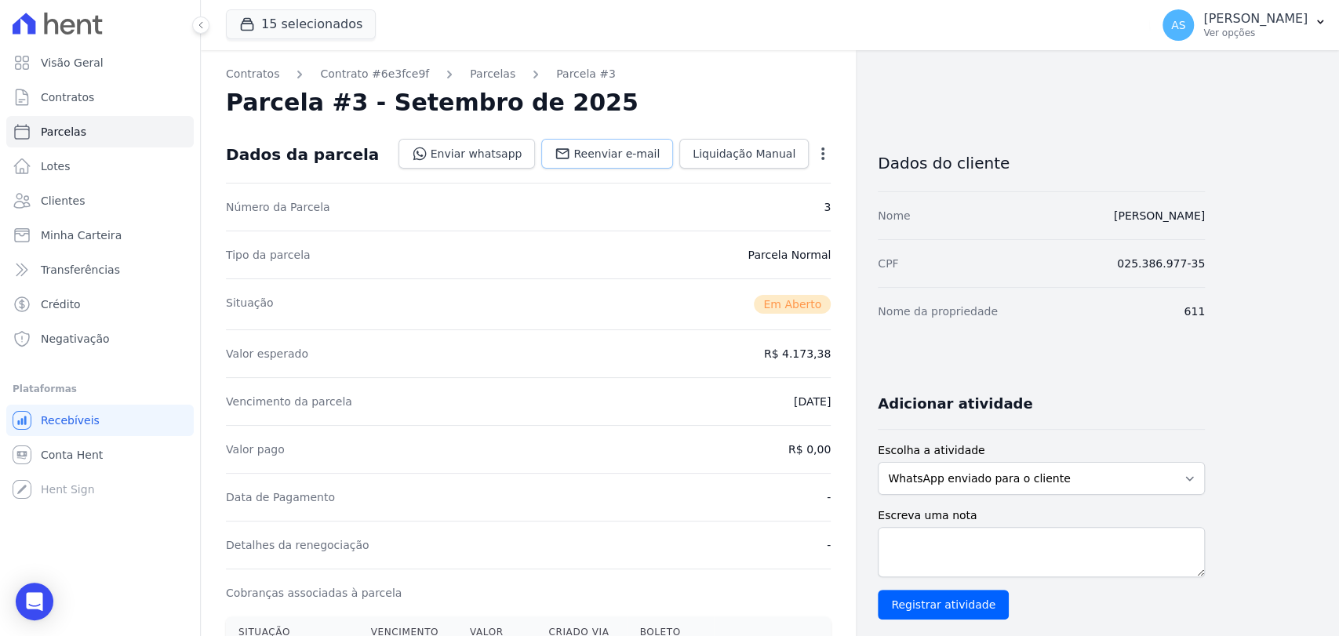
click at [596, 153] on span "Reenviar e-mail" at bounding box center [616, 154] width 86 height 16
click at [42, 202] on span "Clientes" at bounding box center [63, 201] width 44 height 16
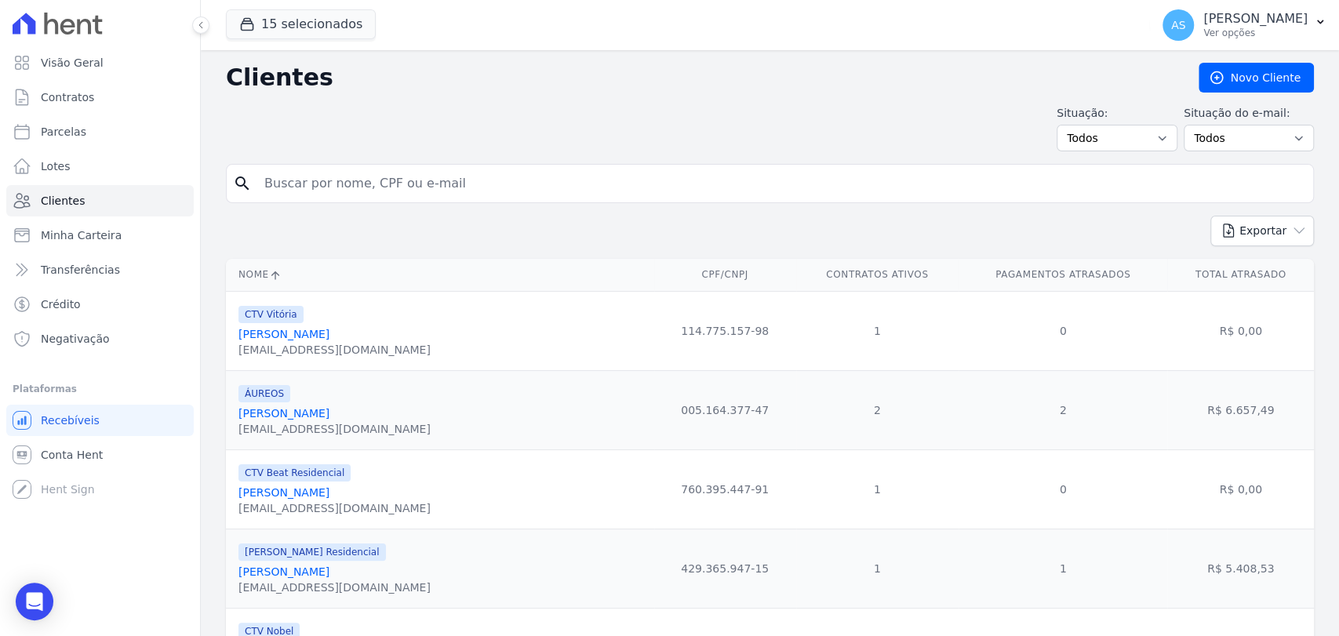
click at [295, 181] on input "search" at bounding box center [781, 183] width 1052 height 31
type input "u"
type input "Ignacio Johnston Gi"
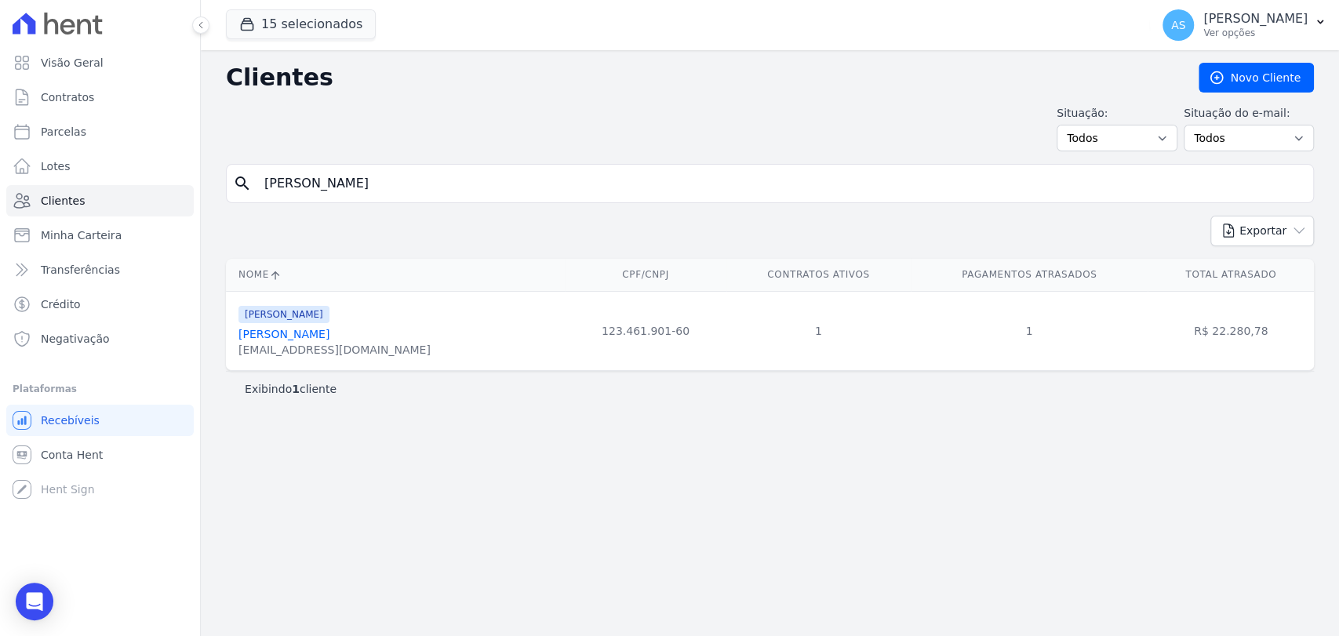
click at [260, 330] on link "Ignacio Johnston Gil" at bounding box center [283, 334] width 91 height 13
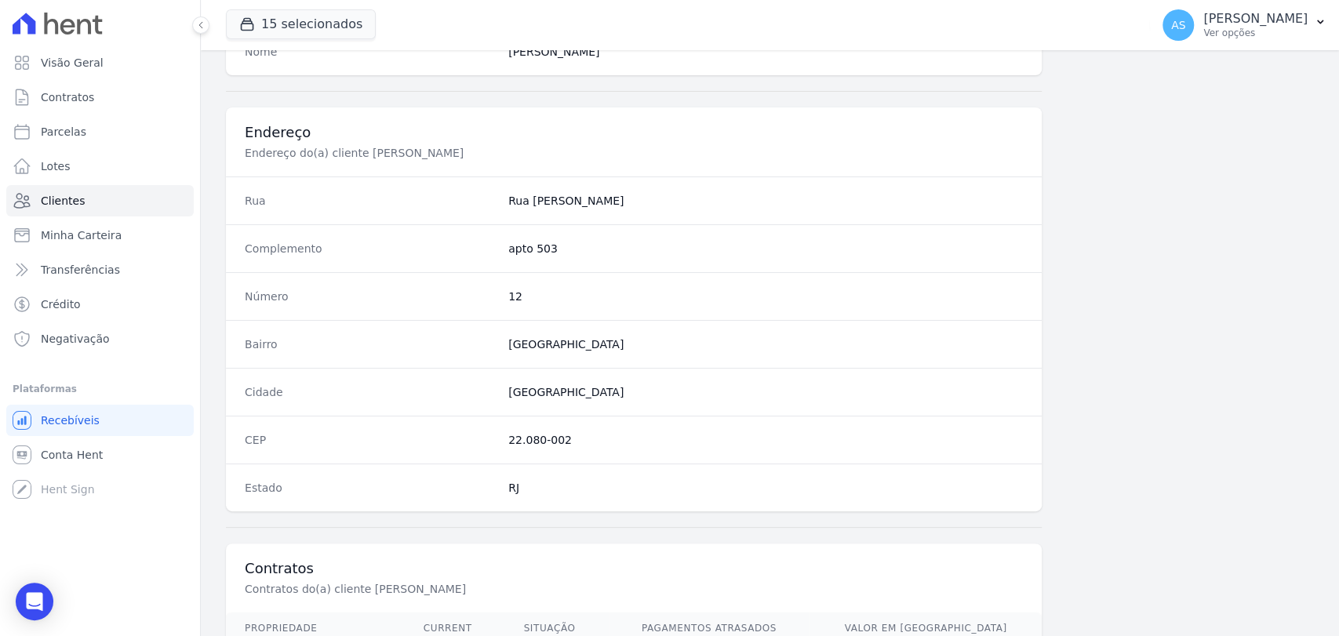
scroll to position [828, 0]
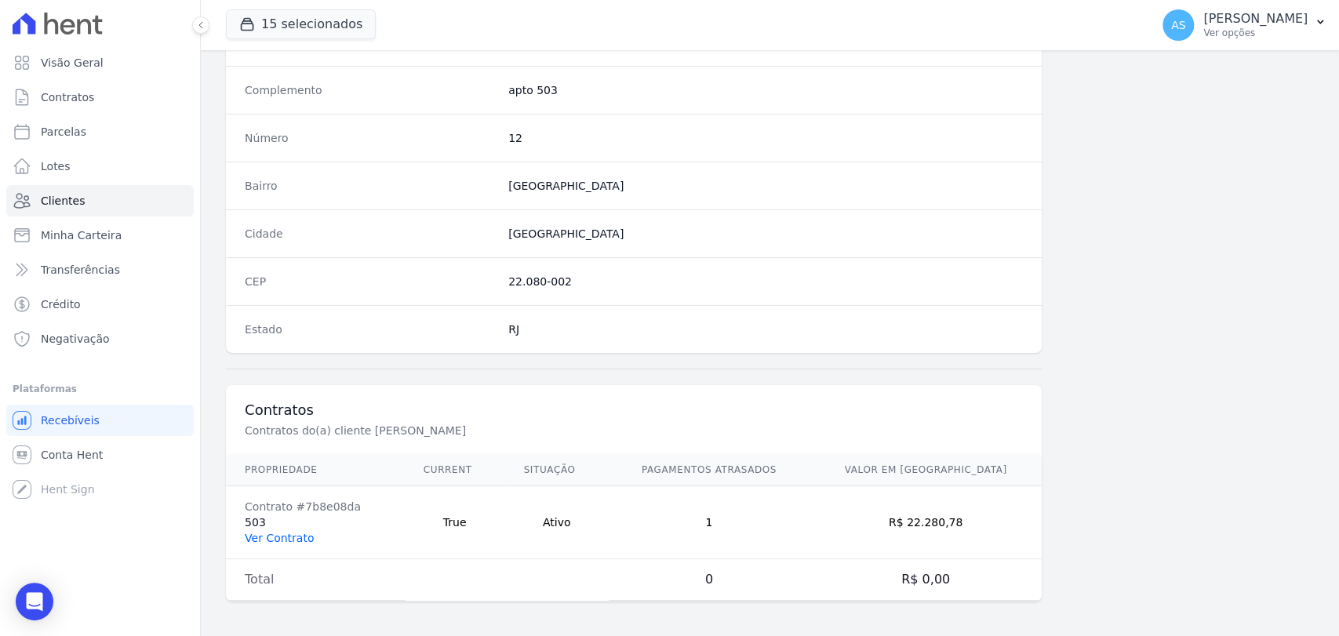
click at [272, 539] on link "Ver Contrato" at bounding box center [279, 538] width 69 height 13
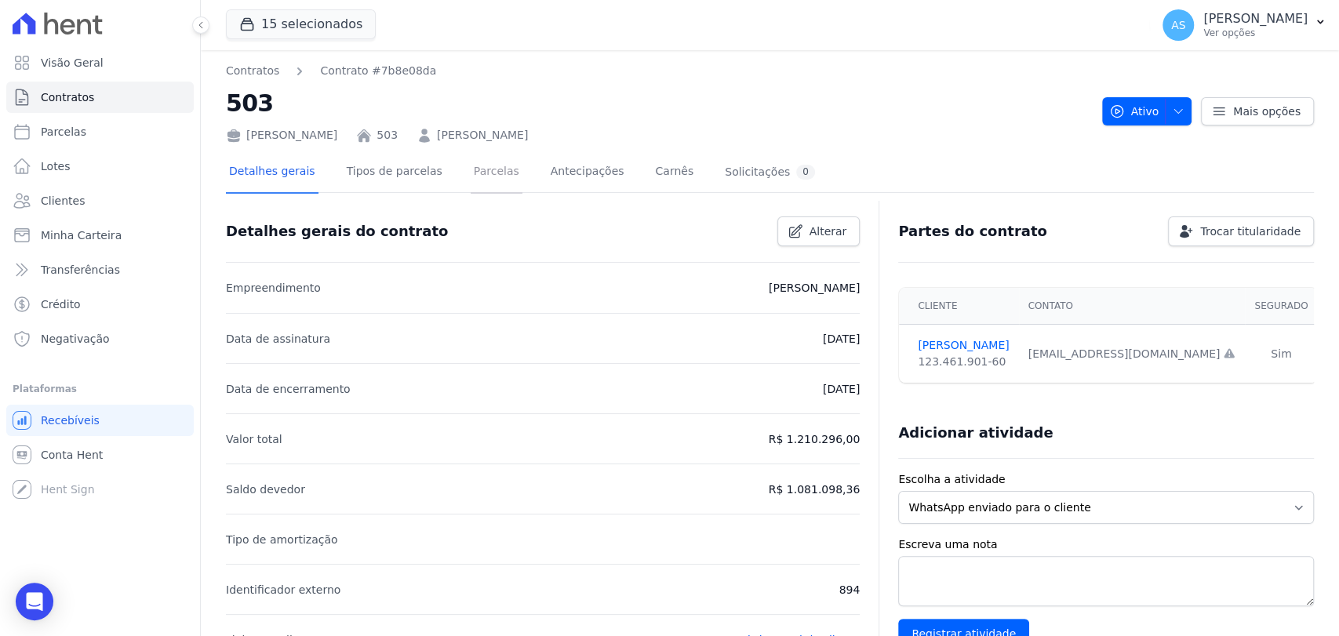
click at [478, 179] on link "Parcelas" at bounding box center [497, 173] width 52 height 42
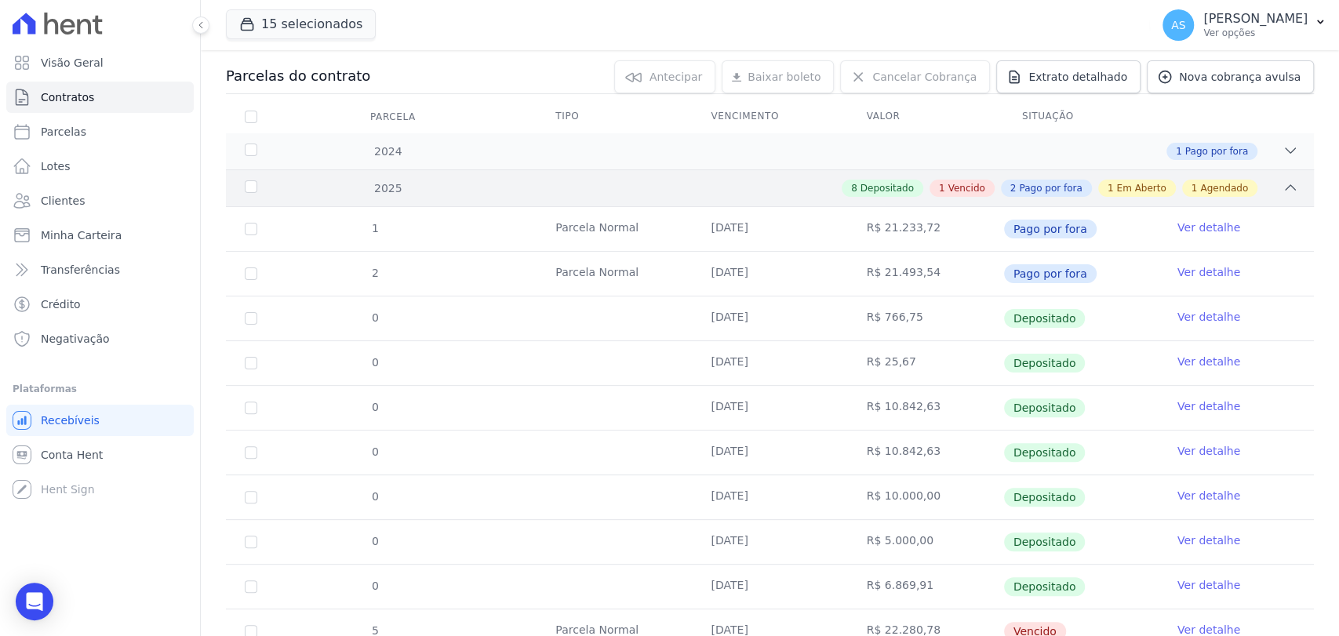
scroll to position [431, 0]
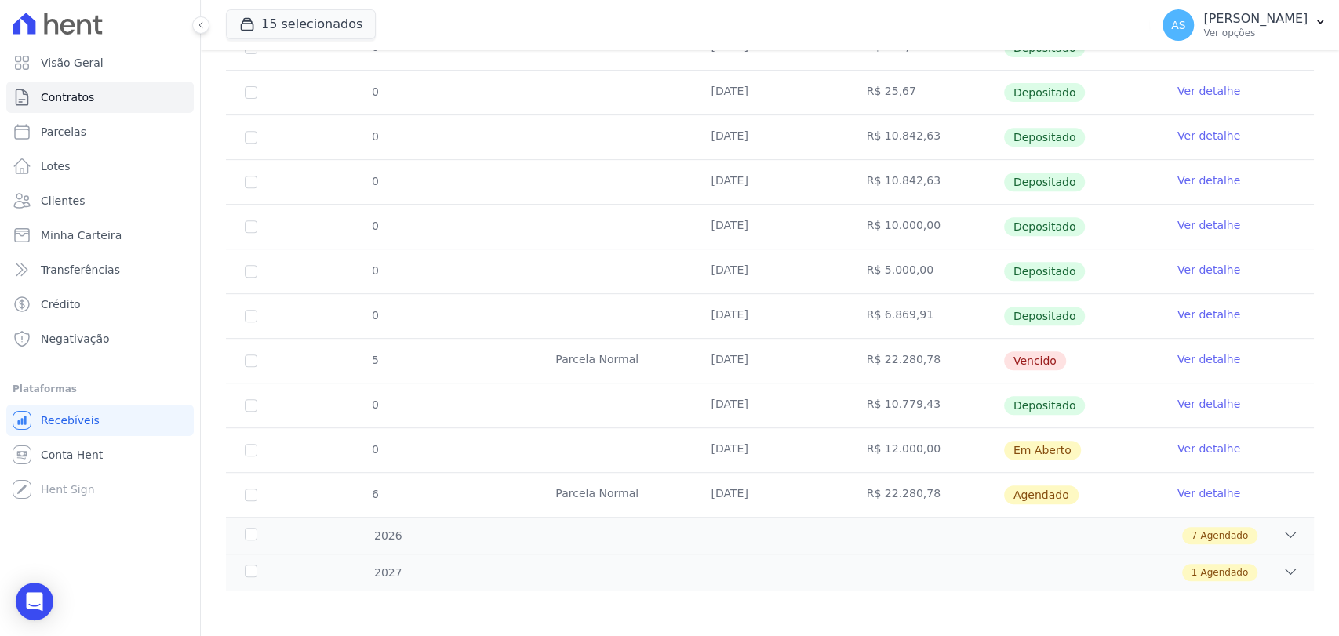
click at [1205, 445] on link "Ver detalhe" at bounding box center [1208, 449] width 63 height 16
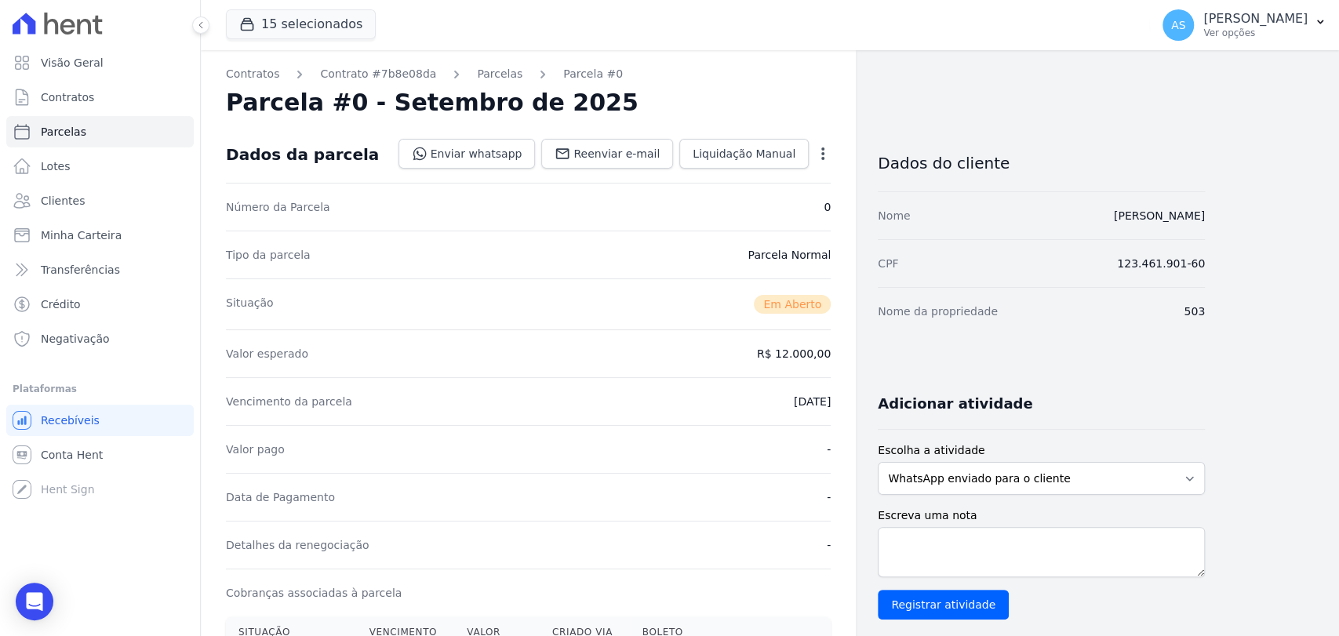
click at [819, 147] on icon "button" at bounding box center [823, 154] width 16 height 16
click at [711, 177] on link "Alterar" at bounding box center [755, 175] width 138 height 28
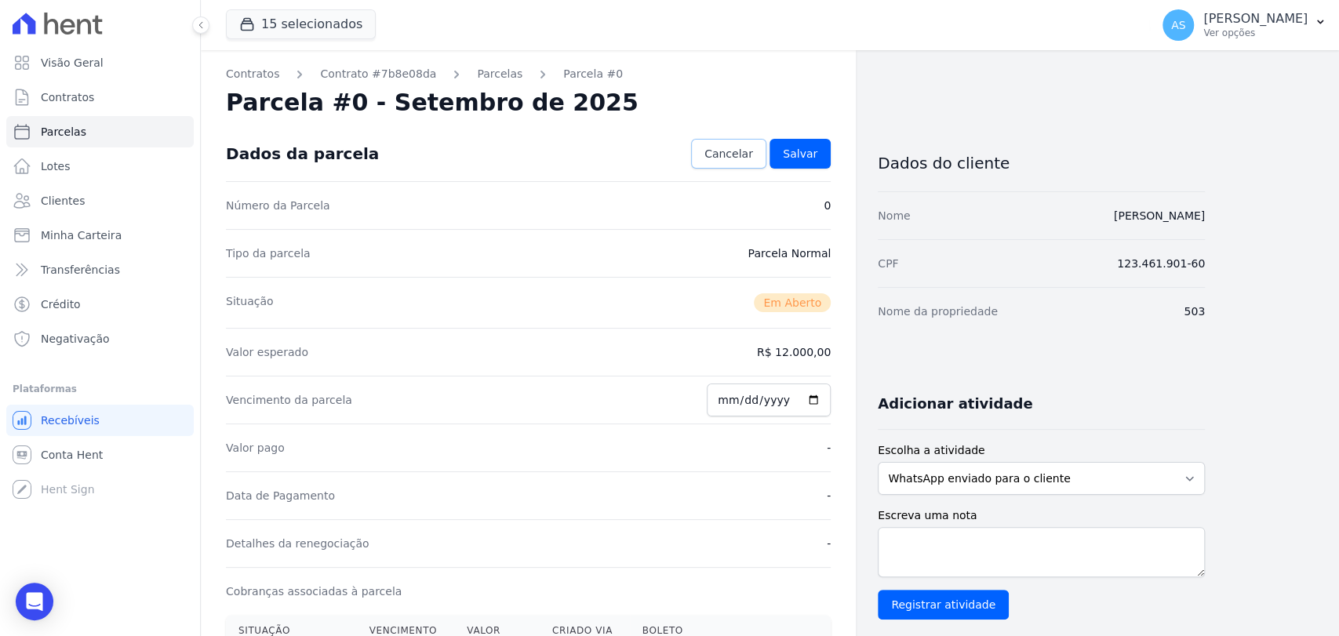
click at [721, 154] on span "Cancelar" at bounding box center [728, 154] width 49 height 16
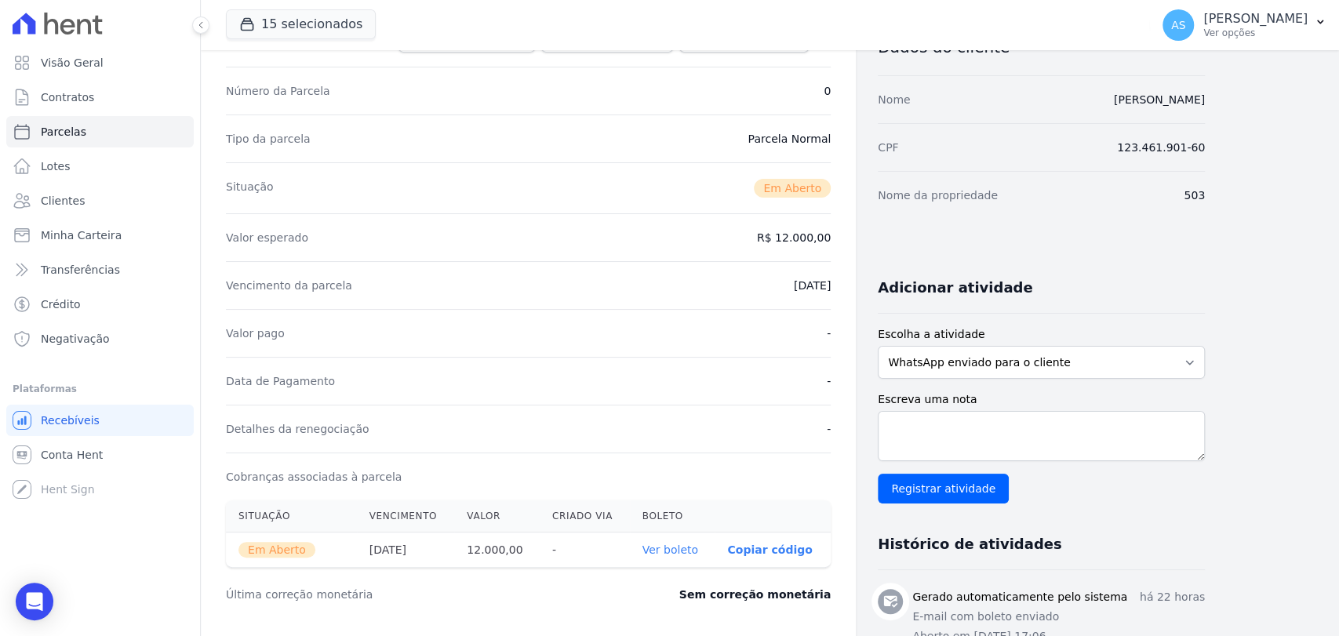
scroll to position [87, 0]
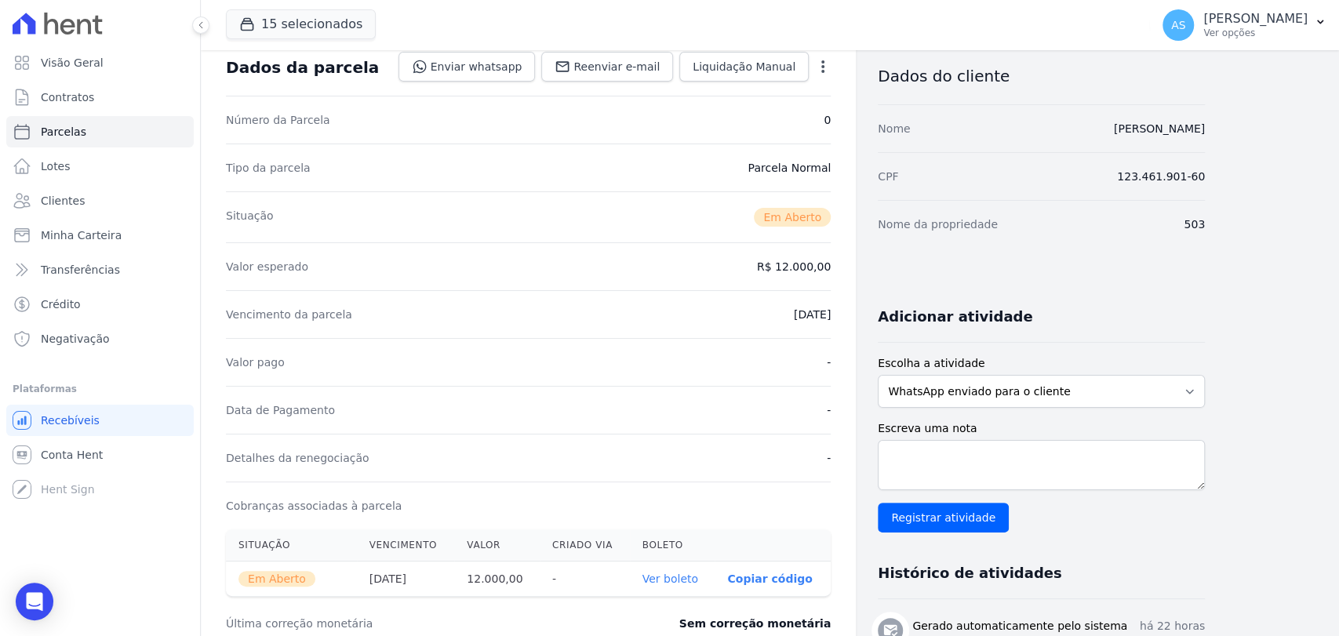
click at [819, 66] on icon "button" at bounding box center [823, 67] width 16 height 16
click at [740, 115] on link "Cancelar Cobrança" at bounding box center [755, 116] width 138 height 28
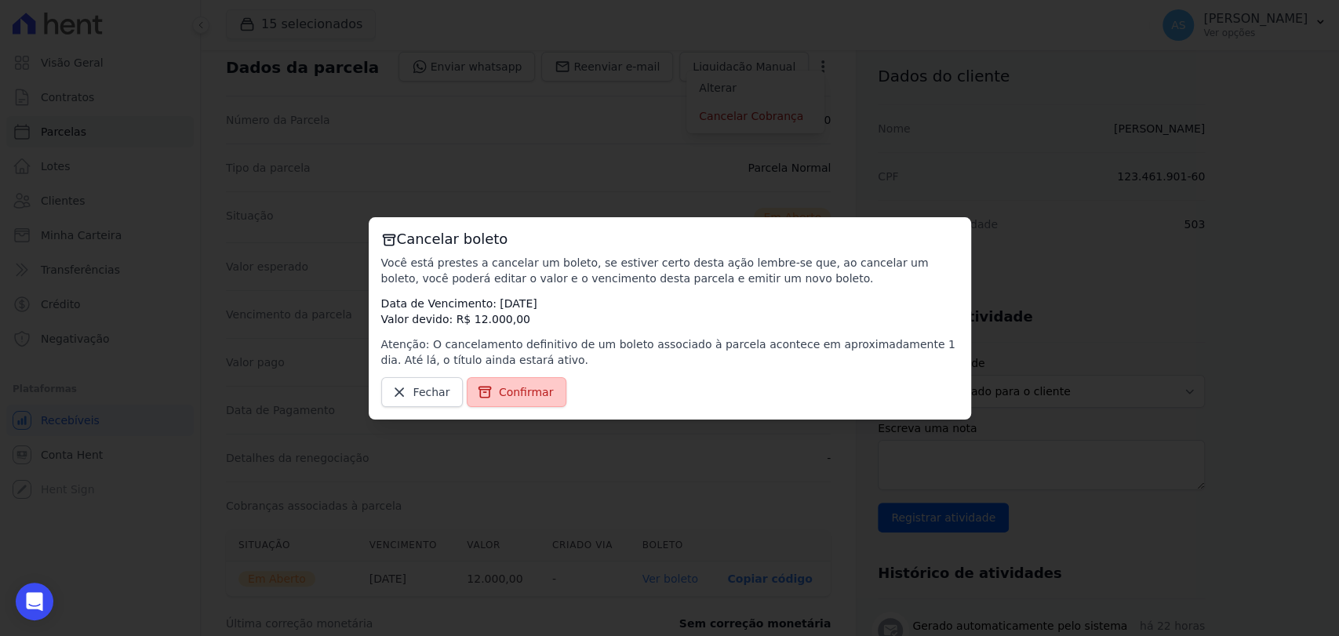
click at [521, 390] on span "Confirmar" at bounding box center [526, 392] width 55 height 16
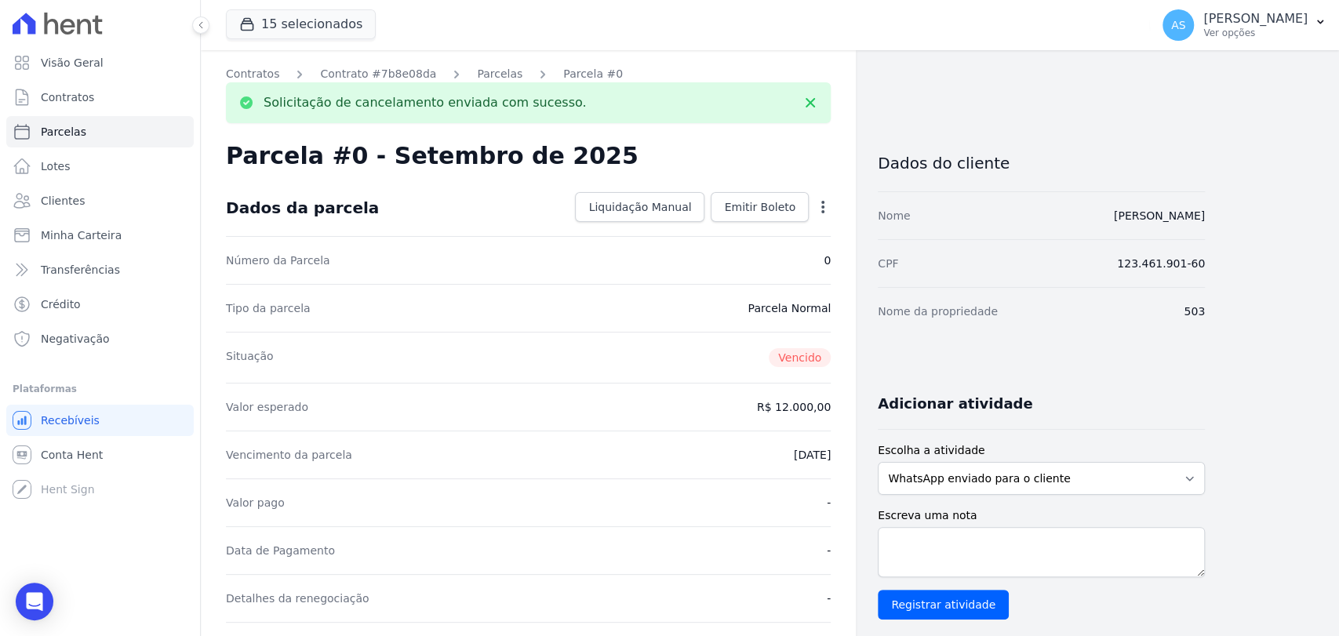
click at [822, 199] on icon "button" at bounding box center [823, 207] width 16 height 16
click at [721, 235] on link "Alterar" at bounding box center [755, 228] width 138 height 28
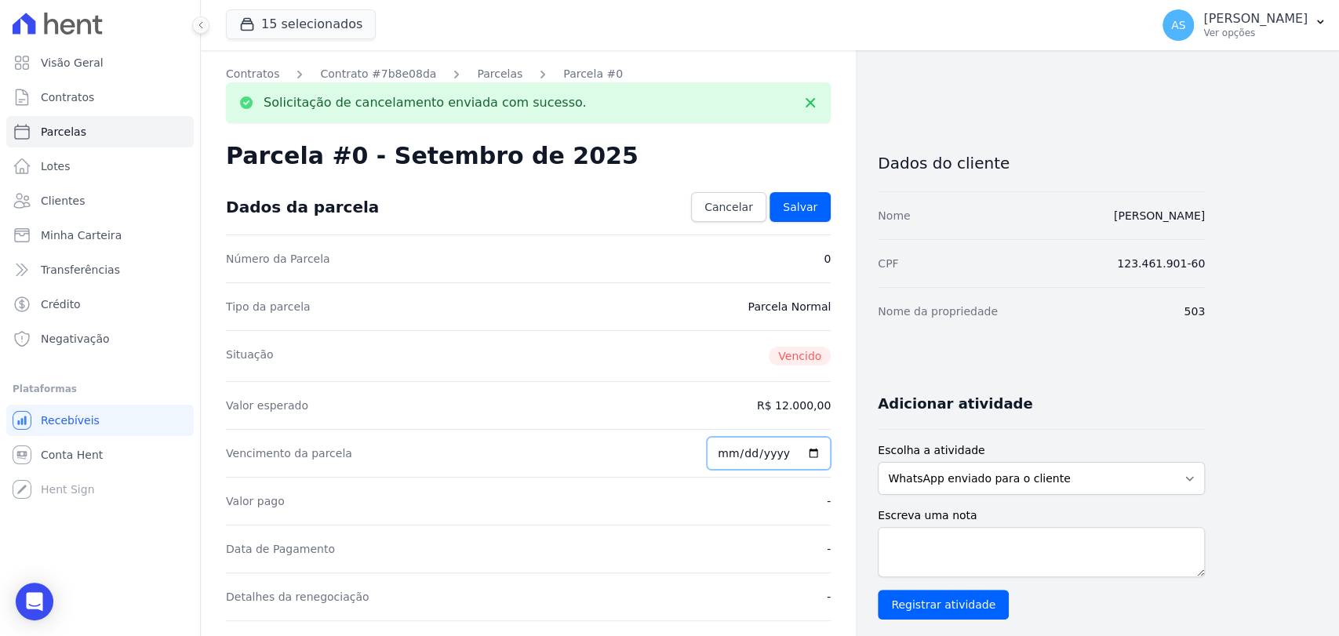
click at [796, 453] on input "[DATE]" at bounding box center [769, 453] width 124 height 33
click at [794, 406] on dd "R$ 12.000,00" at bounding box center [794, 406] width 74 height 16
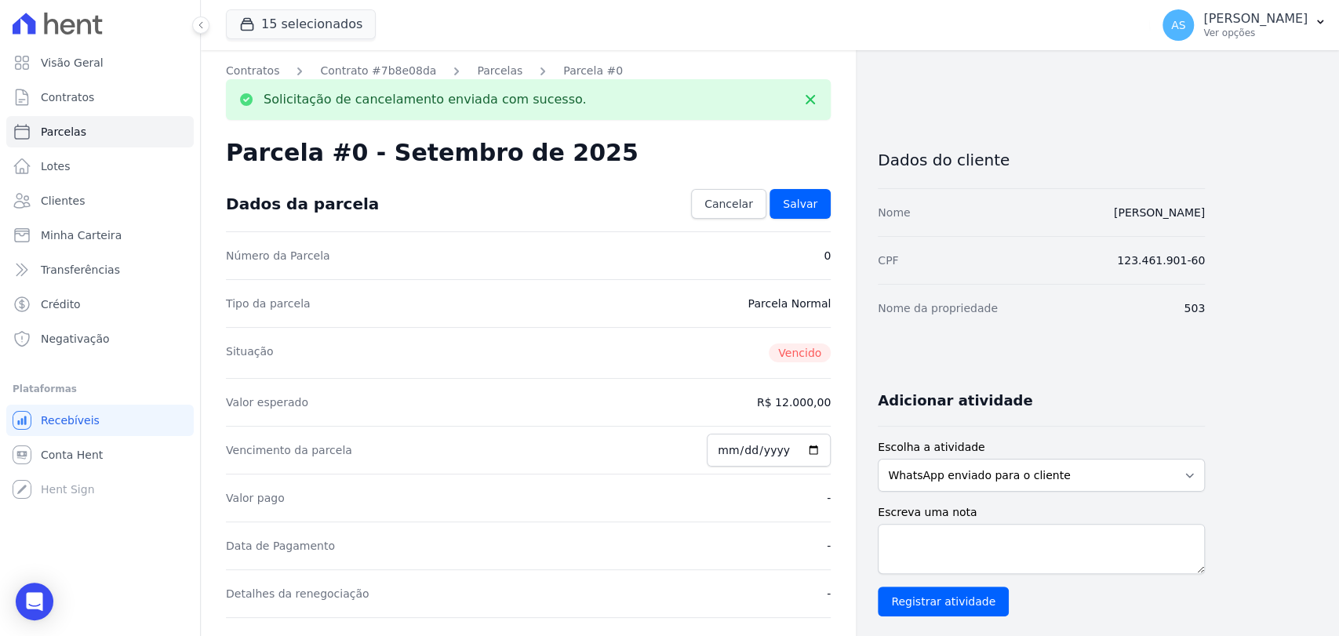
scroll to position [0, 0]
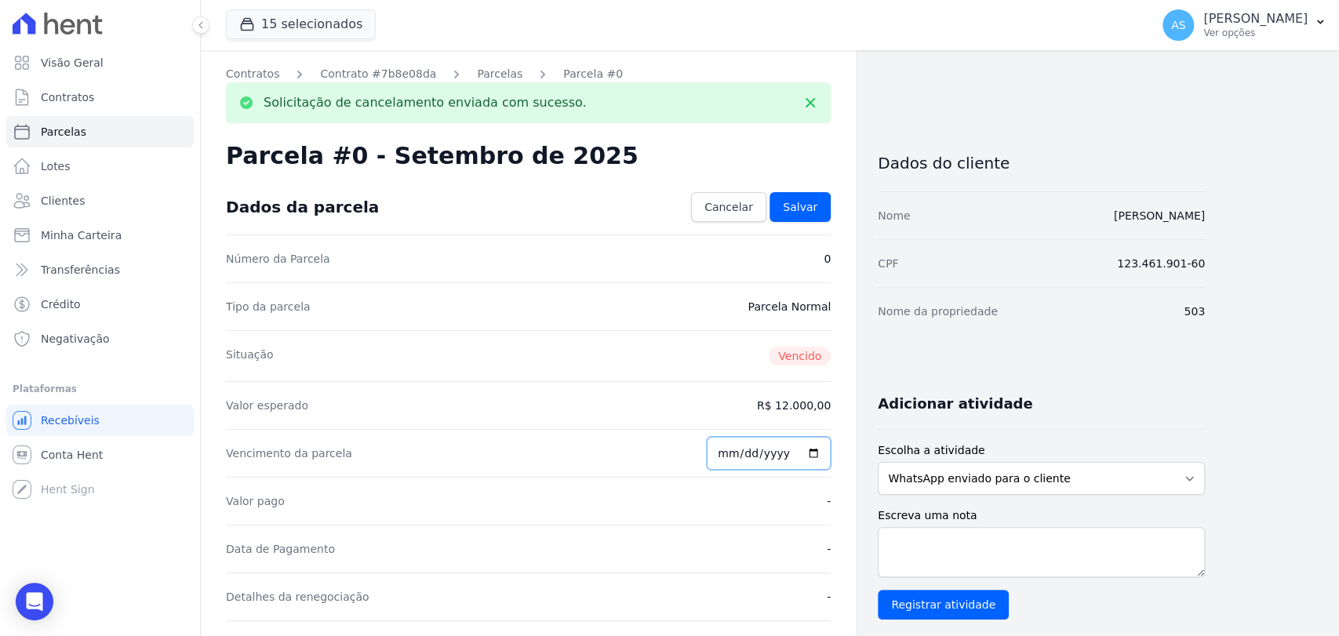
click at [812, 453] on input "[DATE]" at bounding box center [769, 453] width 124 height 33
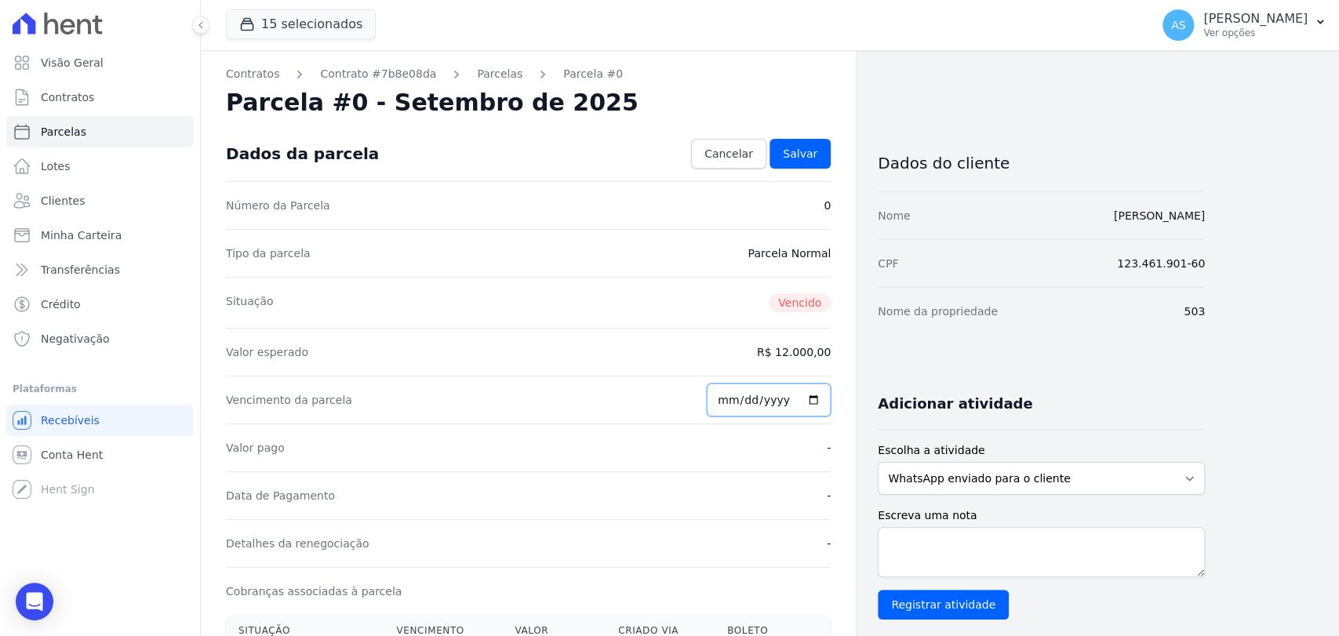
type input "2025-09-18"
click at [805, 146] on span "Salvar" at bounding box center [800, 154] width 35 height 16
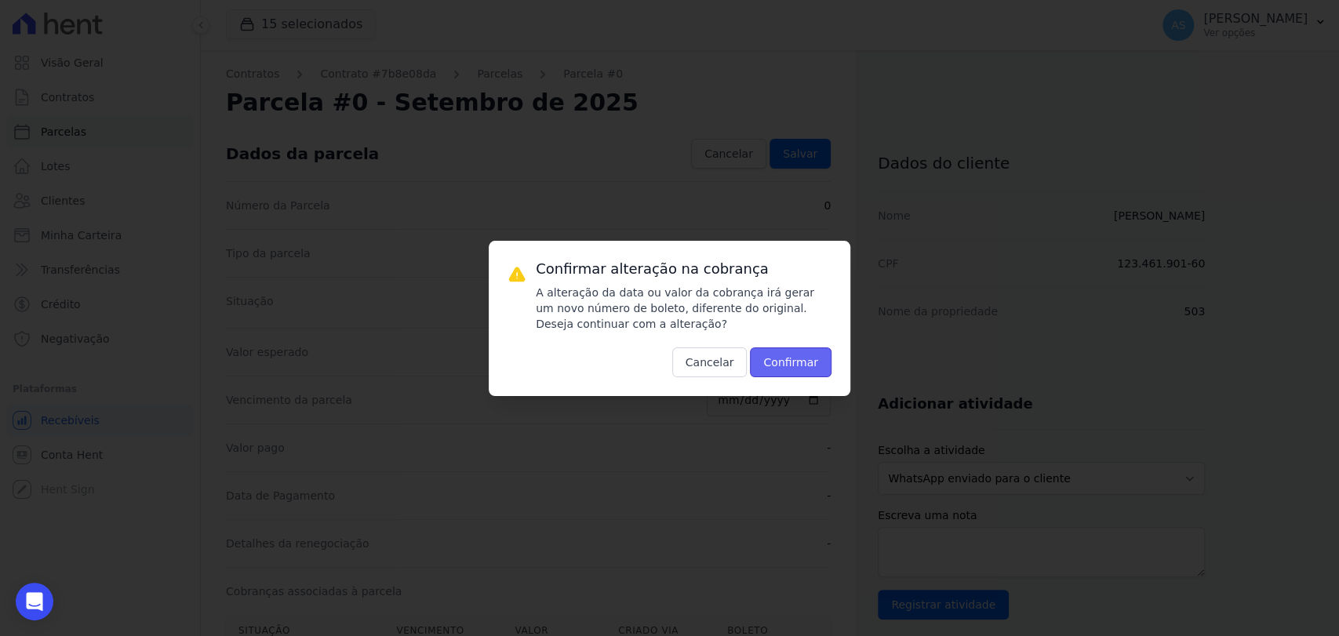
click at [790, 365] on button "Confirmar" at bounding box center [791, 362] width 82 height 30
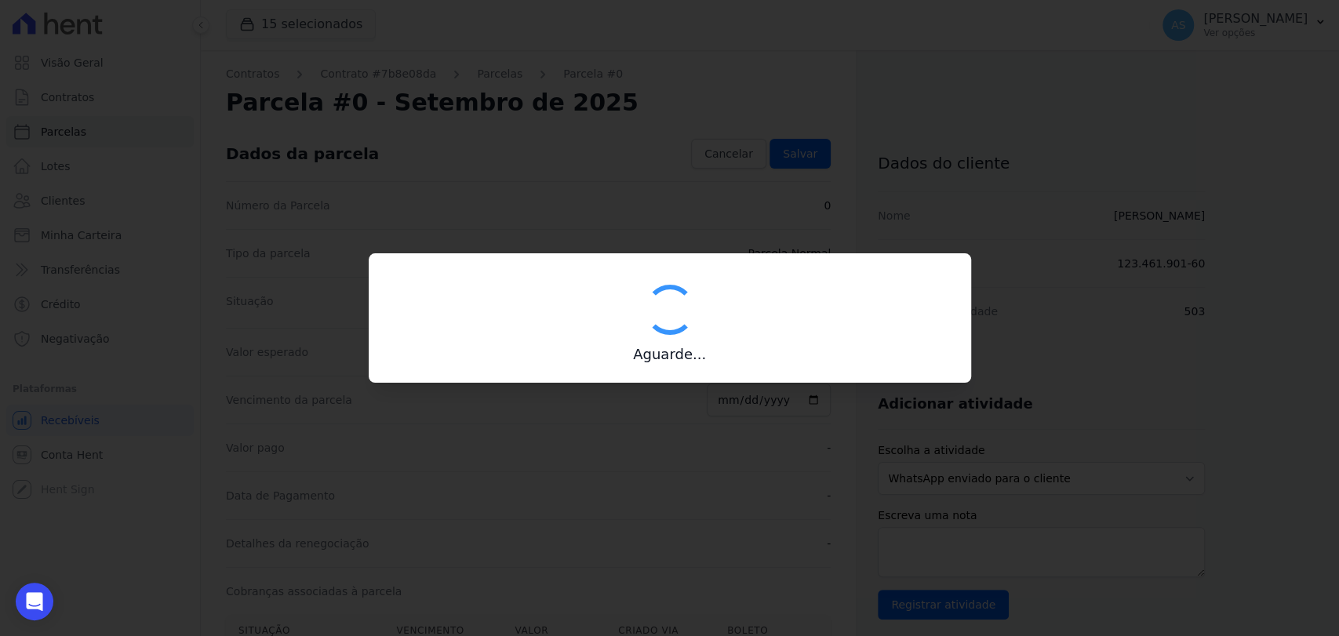
type input "00190000090335103300000676563174112070001200000"
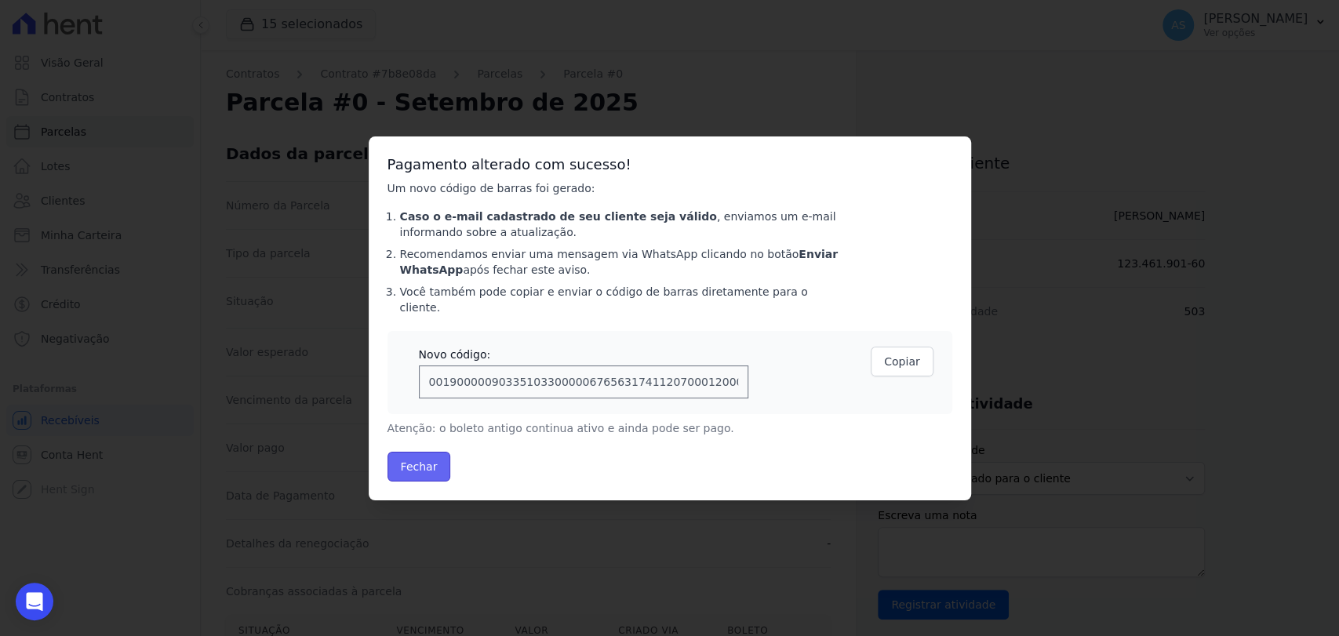
click at [403, 460] on button "Fechar" at bounding box center [419, 467] width 64 height 30
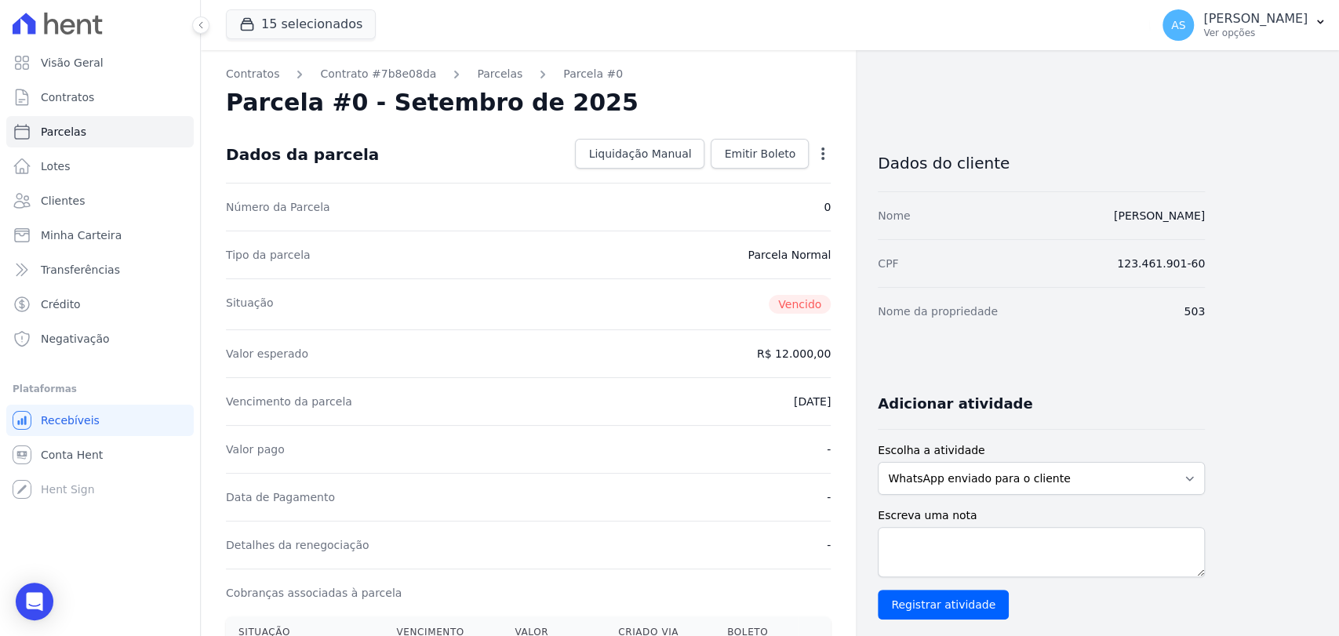
click at [820, 152] on icon "button" at bounding box center [823, 154] width 16 height 16
click at [691, 171] on link "Alterar" at bounding box center [755, 175] width 138 height 28
click at [804, 355] on dd "R$ 12.000,00" at bounding box center [794, 352] width 74 height 16
click at [659, 382] on div "Vencimento da parcela 2025-09-18" at bounding box center [528, 400] width 605 height 48
click at [485, 74] on link "Parcelas" at bounding box center [499, 74] width 45 height 16
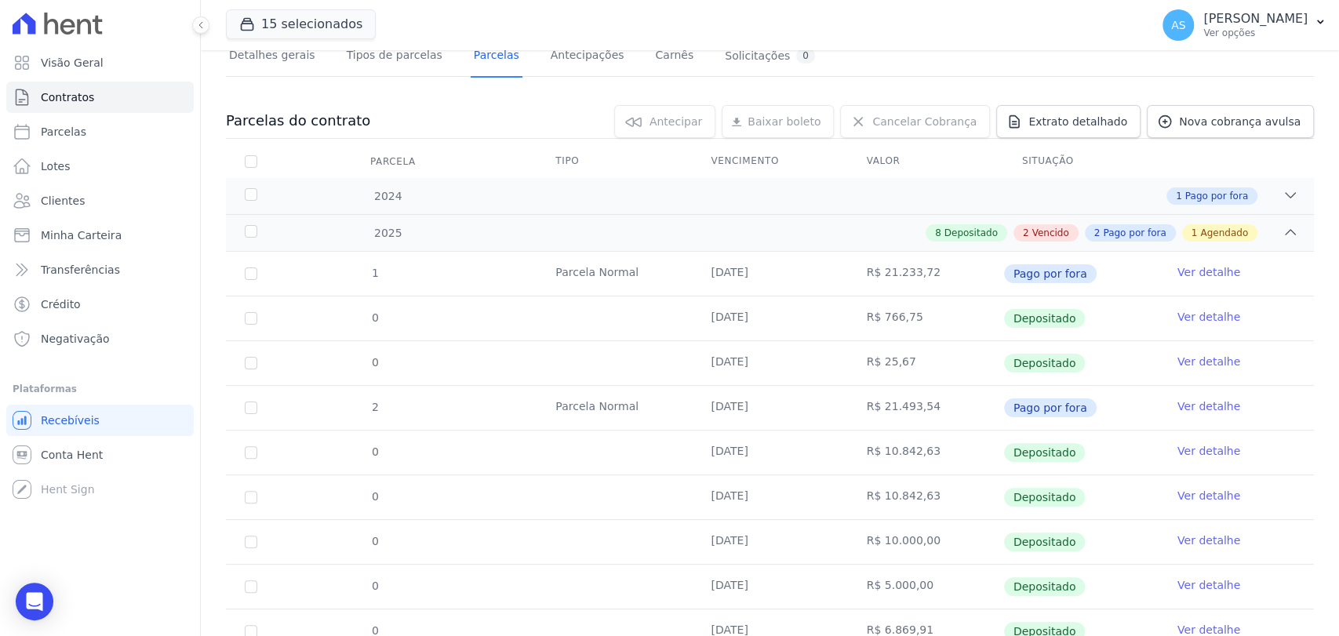
scroll to position [82, 0]
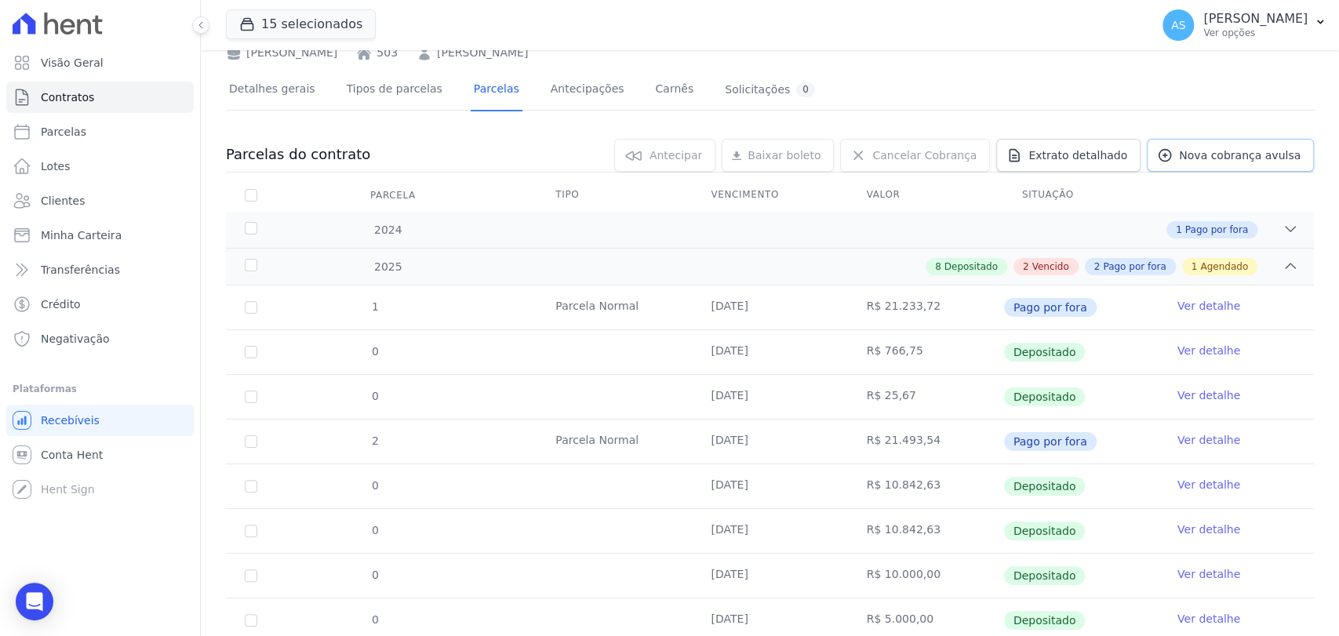
click at [1225, 158] on span "Nova cobrança avulsa" at bounding box center [1240, 155] width 122 height 16
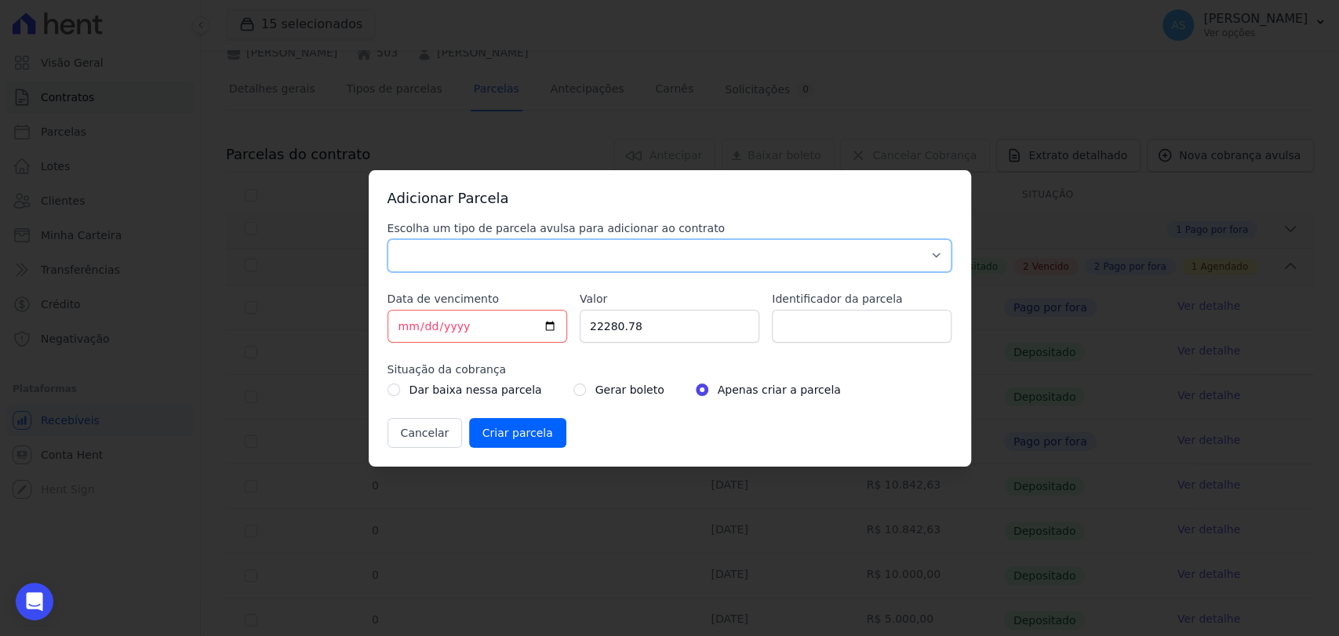
click at [420, 253] on select "Parcela Normal Sinal Caução Intercalada Chaves Pré Chaves Pós Chaves Taxas Quit…" at bounding box center [669, 255] width 565 height 33
select select "standard"
click at [387, 239] on select "Parcela Normal Sinal Caução Intercalada Chaves Pré Chaves Pós Chaves Taxas Quit…" at bounding box center [669, 255] width 565 height 33
drag, startPoint x: 674, startPoint y: 323, endPoint x: 524, endPoint y: 339, distance: 150.6
click at [524, 339] on div "Escolha um tipo de parcela avulsa para adicionar ao contrato Parcela Normal Sin…" at bounding box center [669, 333] width 565 height 227
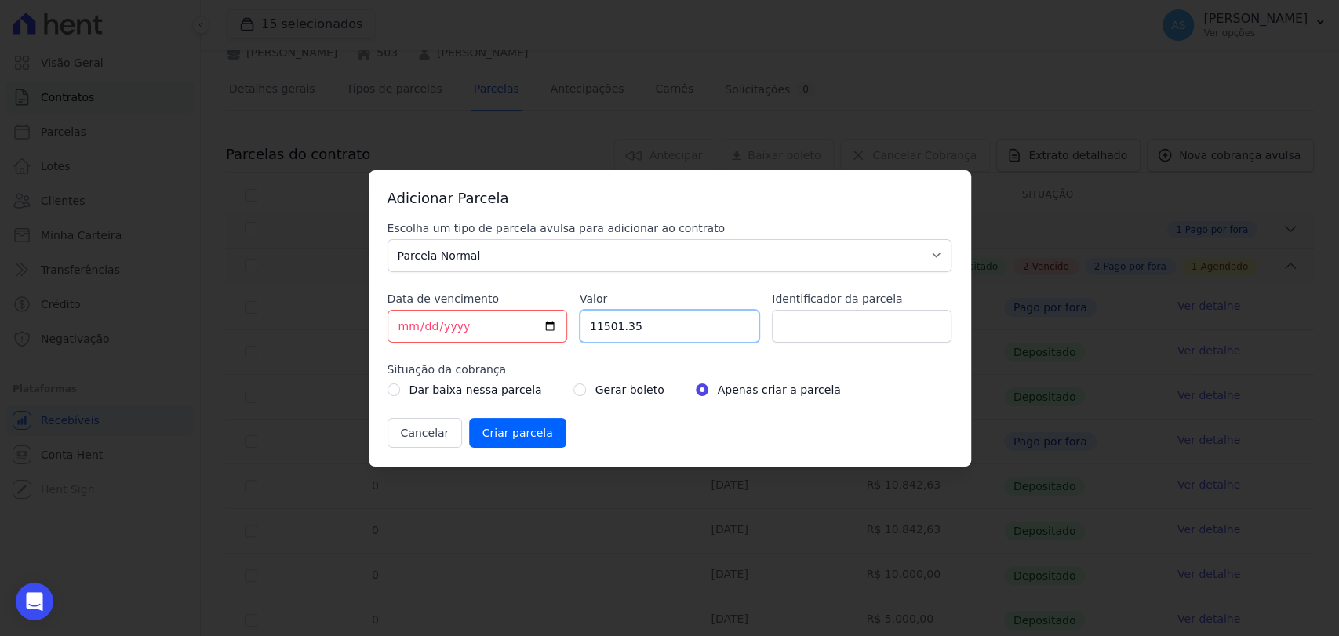
type input "11501.35"
click at [820, 322] on input "Identificador da parcela" at bounding box center [862, 326] width 180 height 33
click at [851, 328] on input "PARCELA 10/02/2025" at bounding box center [862, 326] width 180 height 33
type input "PARCELA [DATE]"
click at [573, 391] on div "Gerar boleto" at bounding box center [618, 389] width 91 height 19
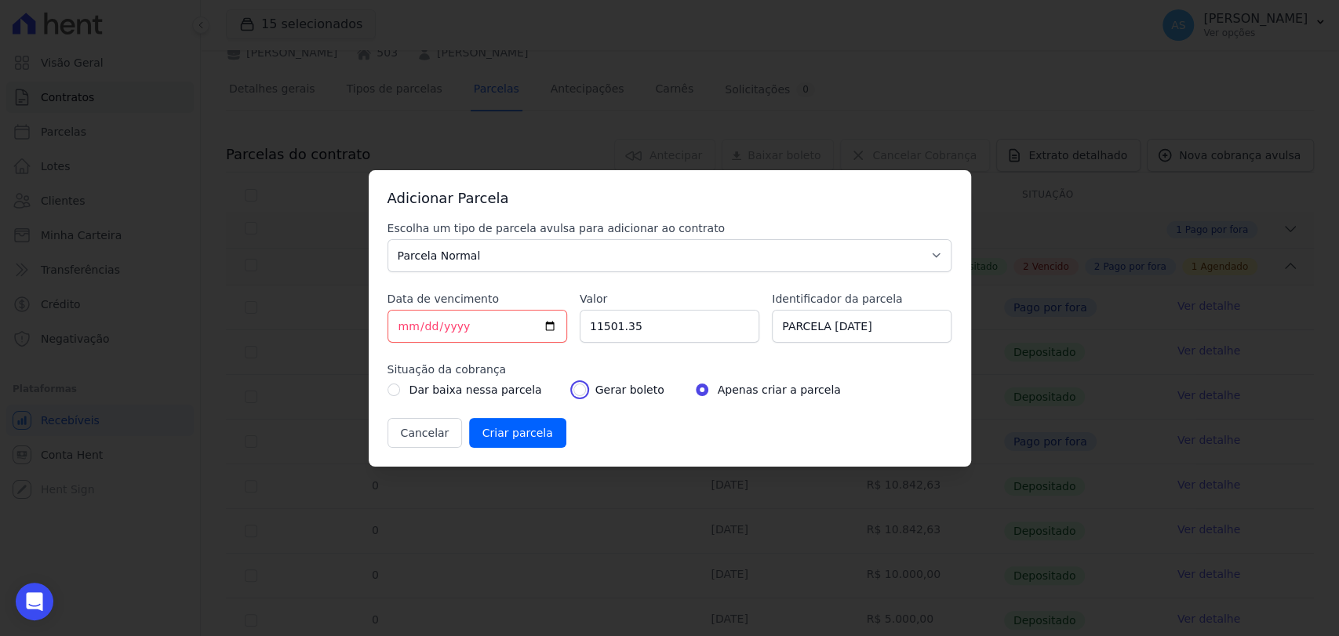
click at [573, 391] on input "radio" at bounding box center [579, 389] width 13 height 13
radio input "true"
click at [494, 427] on input "Criar parcela" at bounding box center [517, 433] width 97 height 30
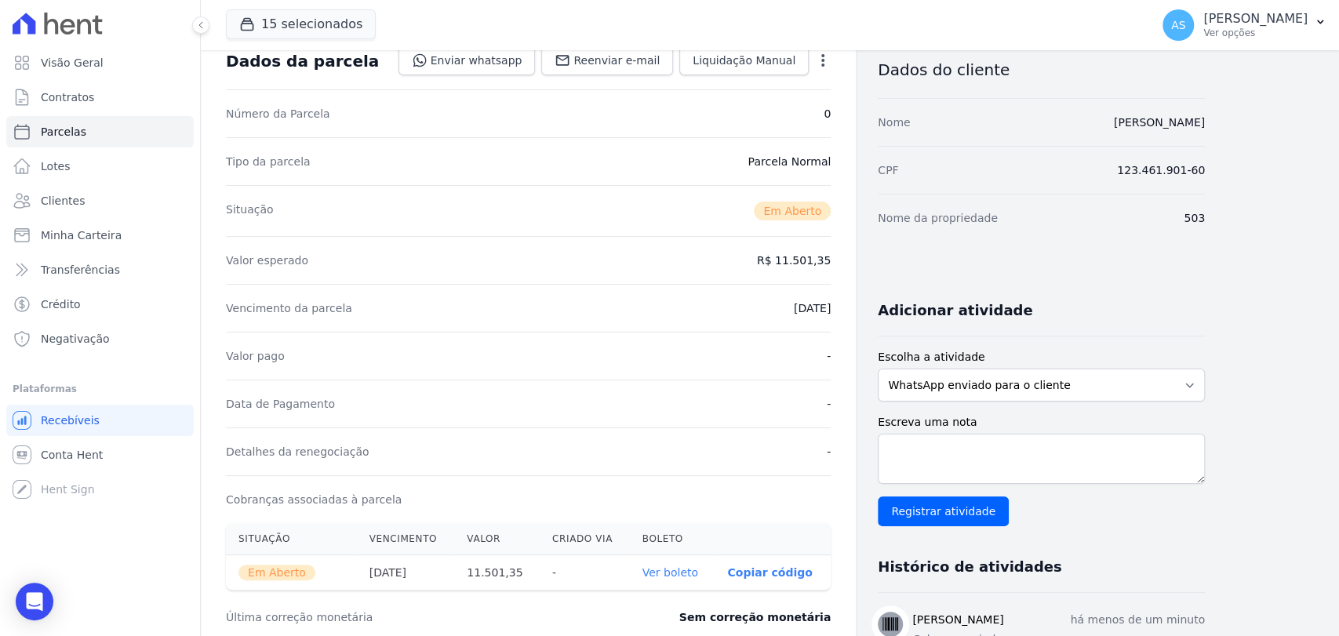
scroll to position [261, 0]
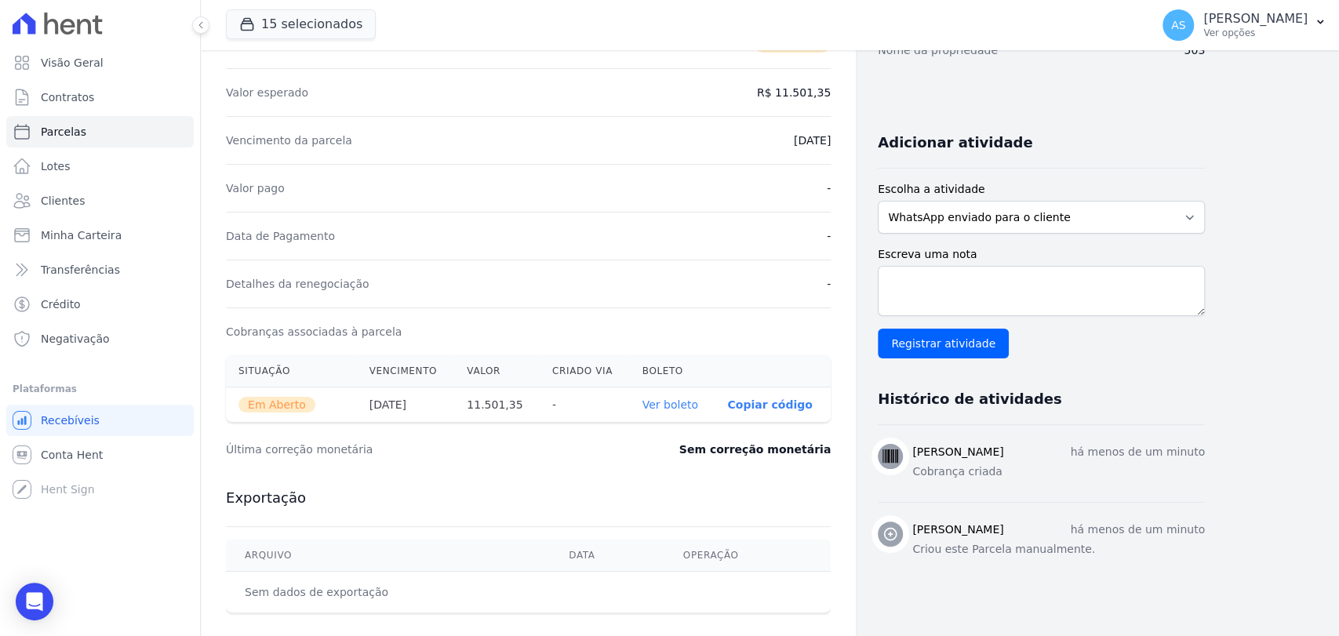
click at [676, 405] on link "Ver boleto" at bounding box center [670, 404] width 56 height 13
